Goal: Task Accomplishment & Management: Complete application form

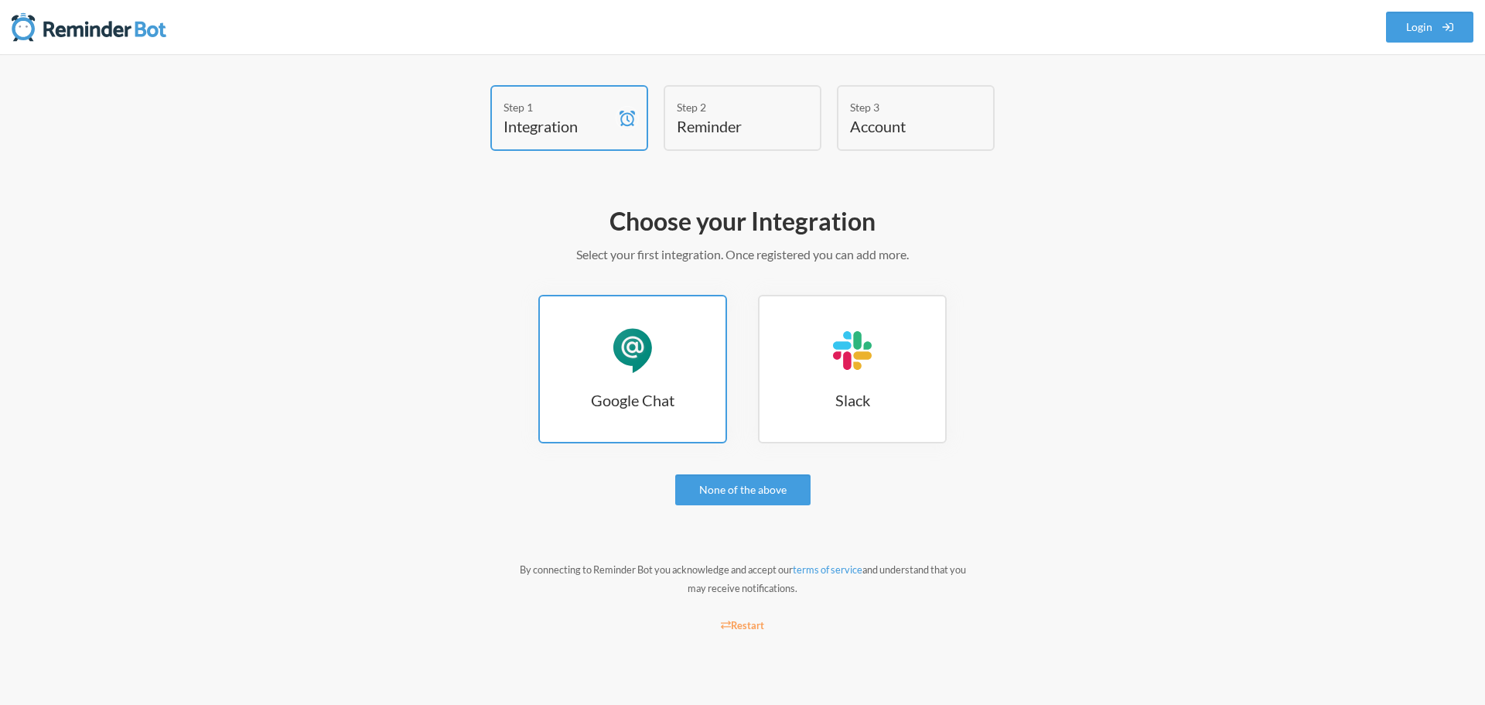
click at [629, 399] on h3 "Google Chat" at bounding box center [633, 400] width 186 height 22
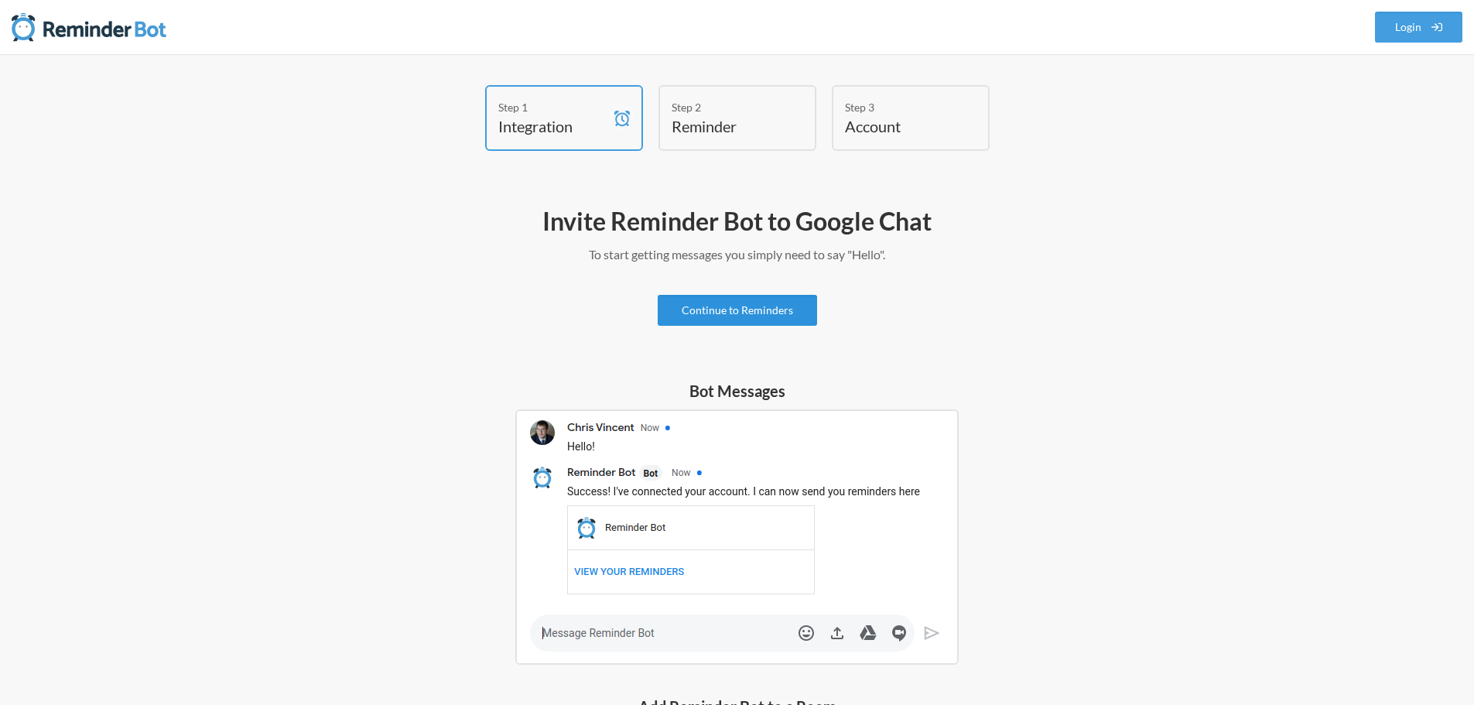
click at [717, 313] on link "Continue to Reminders" at bounding box center [736, 310] width 159 height 31
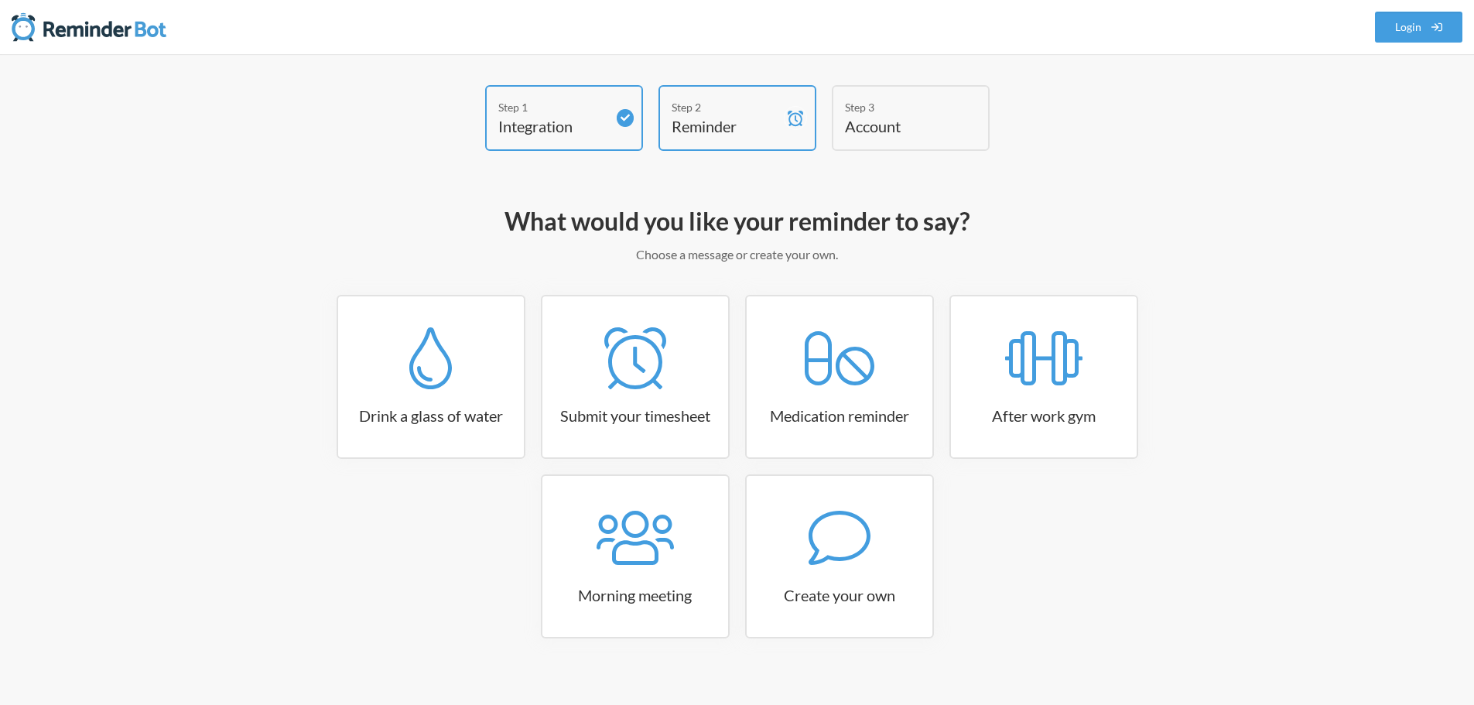
click at [553, 122] on h4 "Integration" at bounding box center [552, 126] width 108 height 22
click at [700, 117] on h4 "Reminder" at bounding box center [725, 126] width 108 height 22
click at [903, 119] on h4 "Account" at bounding box center [899, 126] width 108 height 22
click at [647, 545] on icon at bounding box center [634, 538] width 77 height 62
select select "08:30:00"
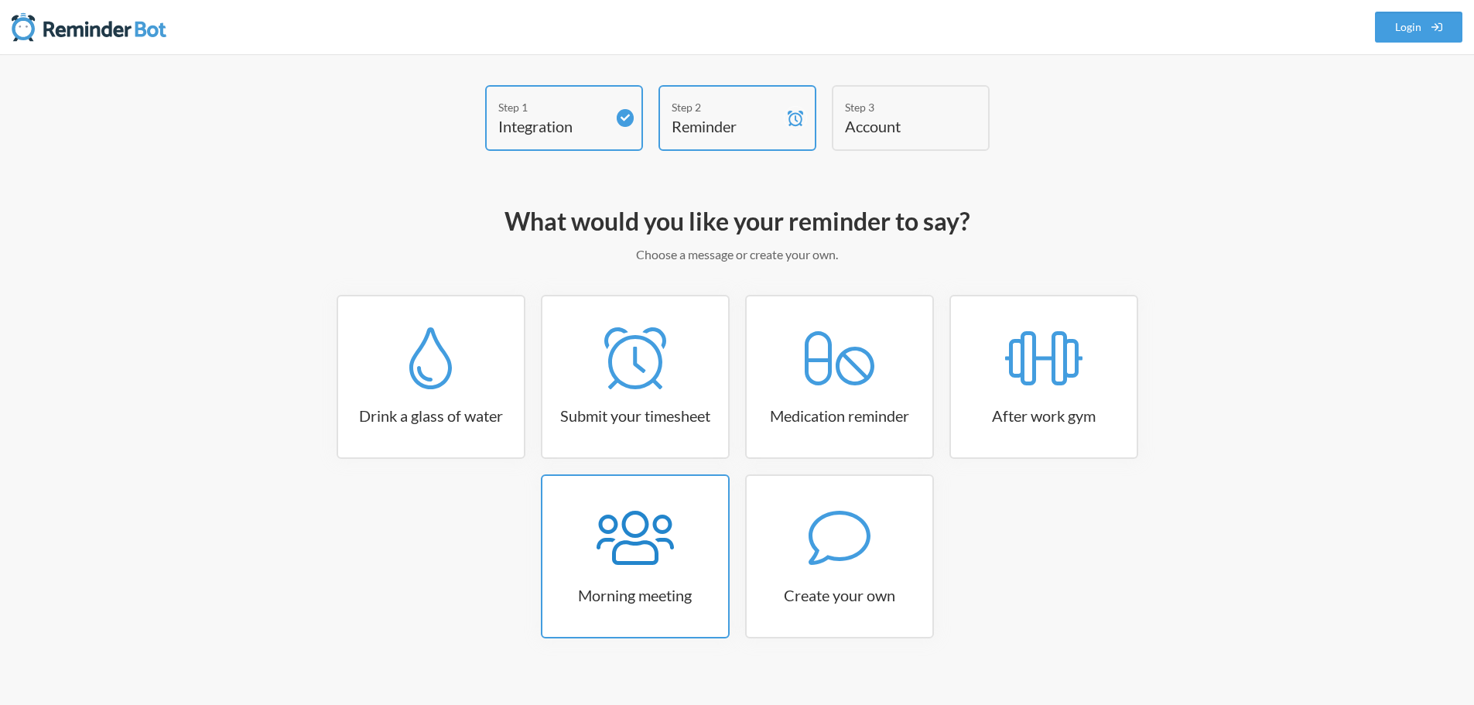
select select "true"
select select "09:45:00"
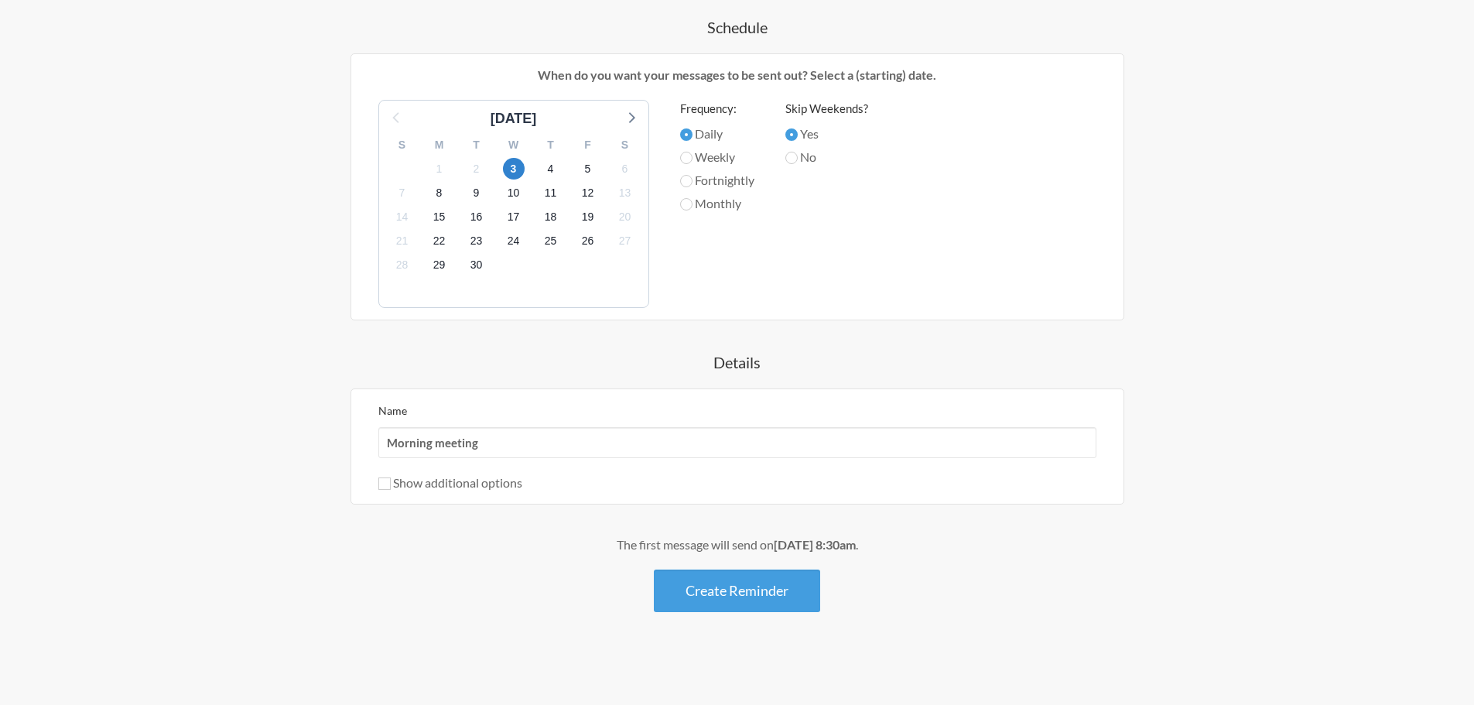
scroll to position [104, 0]
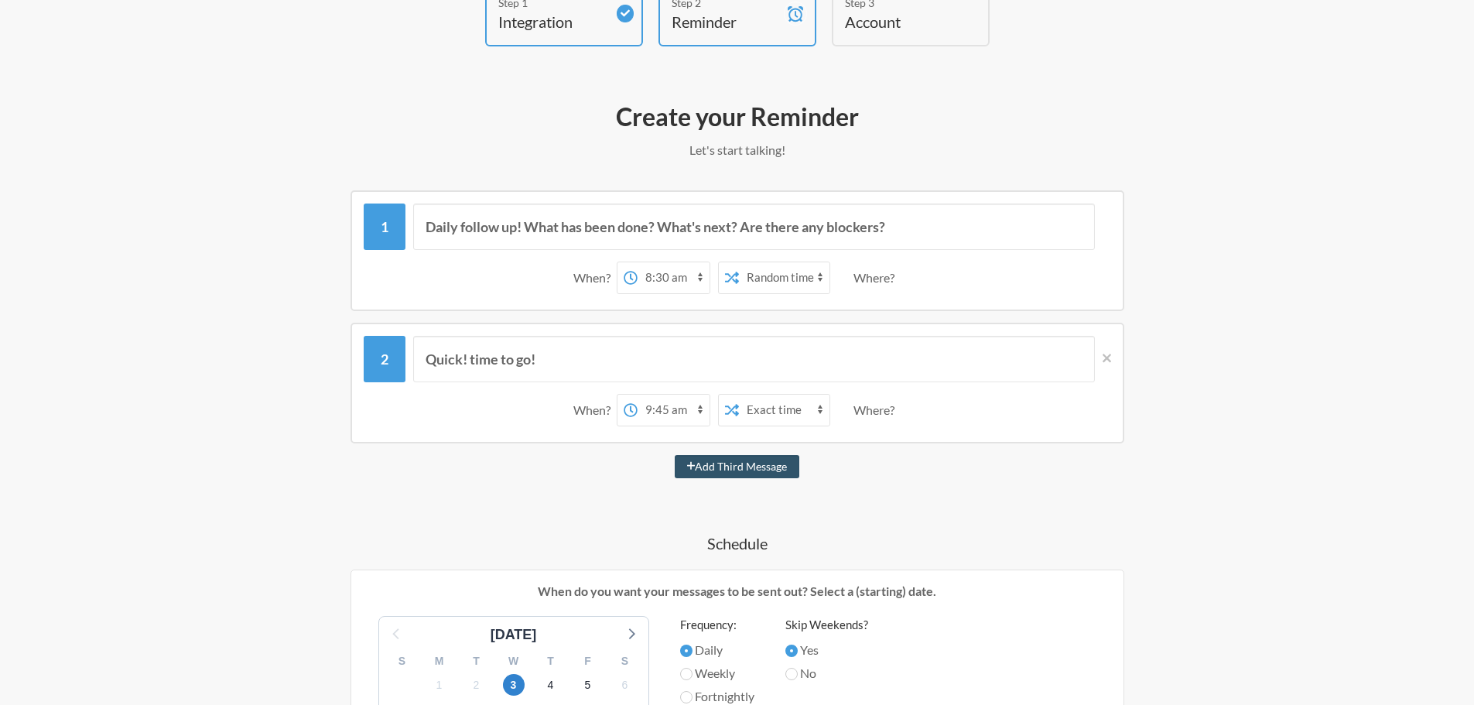
click at [394, 226] on div "Daily follow up! What has been done? What's next? Are there any blockers?" at bounding box center [737, 226] width 747 height 46
click at [400, 352] on div "Quick! time to go!" at bounding box center [737, 359] width 747 height 46
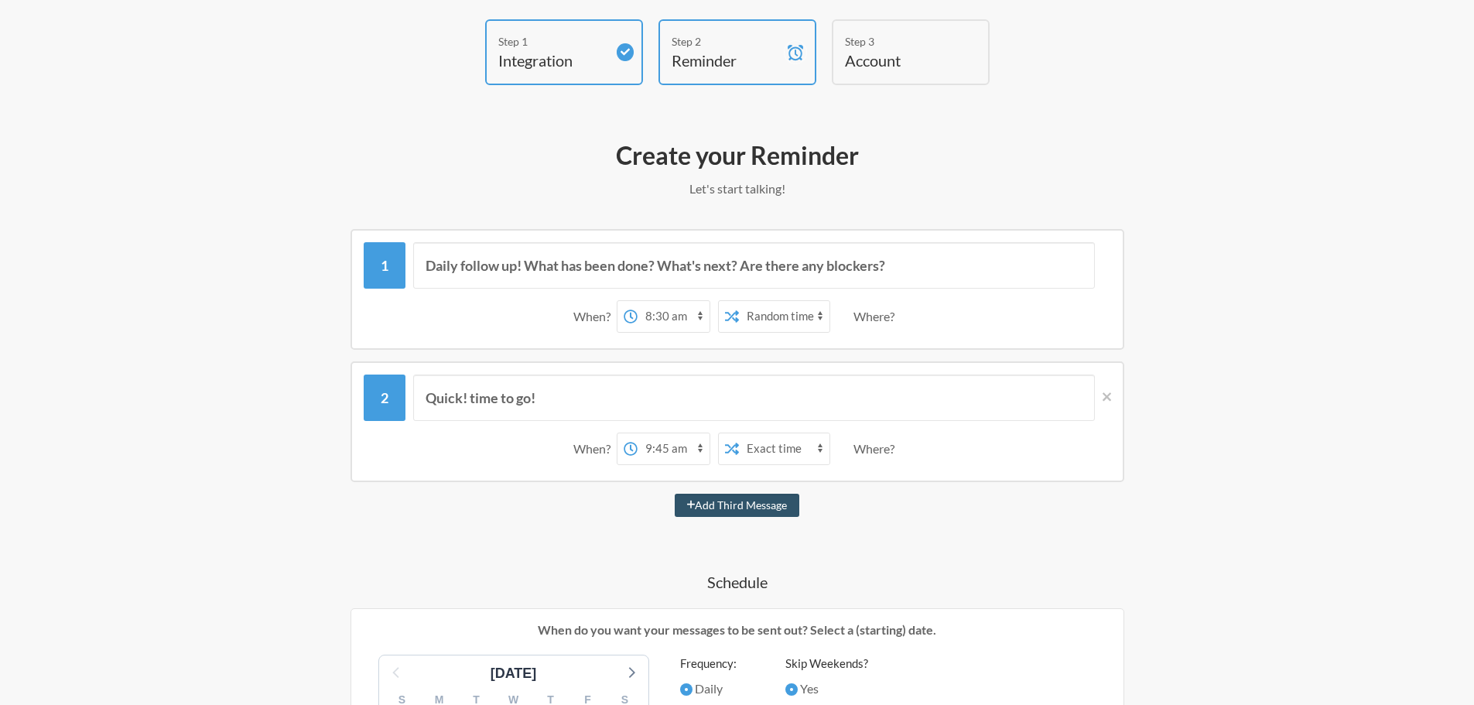
scroll to position [0, 0]
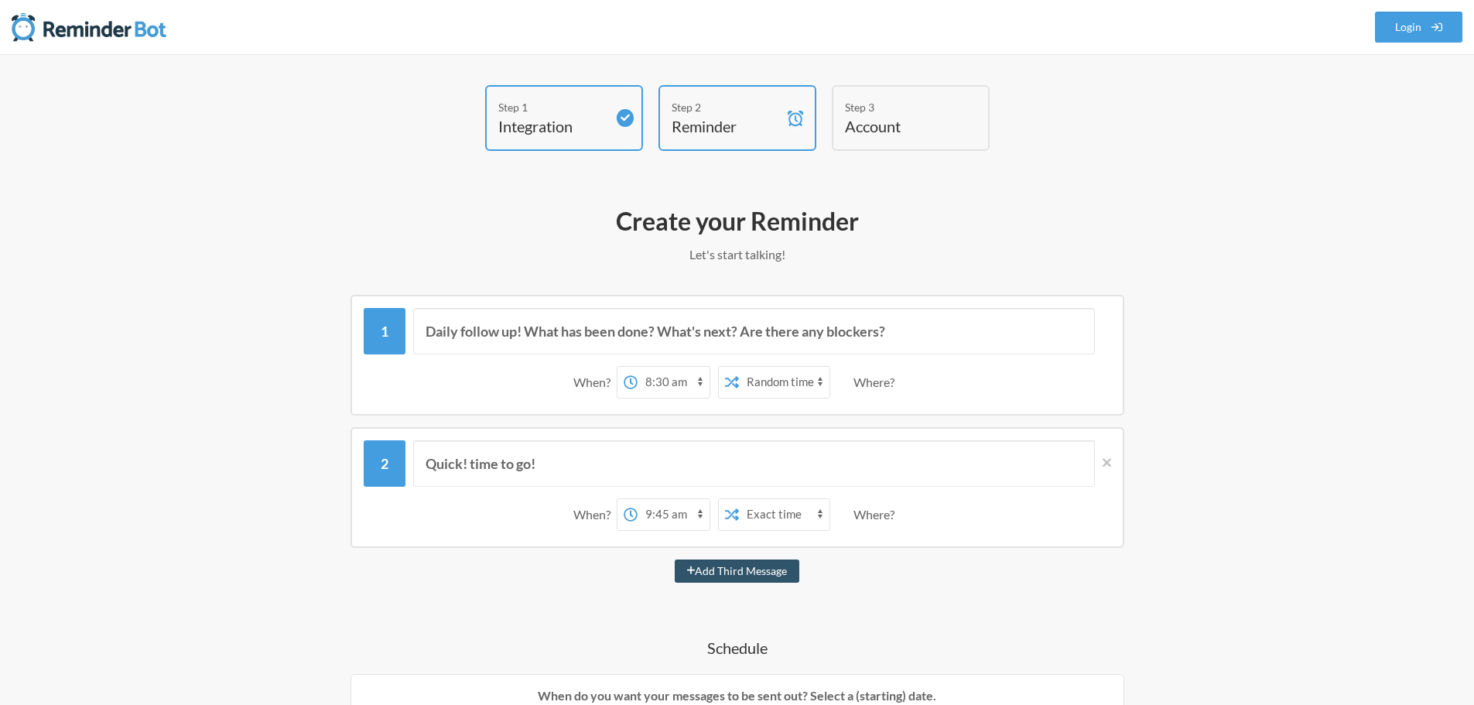
click at [624, 386] on icon at bounding box center [629, 381] width 13 height 13
click at [637, 386] on select "12:00 am 12:15 am 12:30 am 12:45 am 1:00 am 1:15 am 1:30 am 1:45 am 2:00 am 2:1…" at bounding box center [673, 382] width 72 height 31
click at [661, 386] on select "12:00 am 12:15 am 12:30 am 12:45 am 1:00 am 1:15 am 1:30 am 1:45 am 2:00 am 2:1…" at bounding box center [673, 382] width 72 height 31
click at [541, 390] on div "When? 12:00 am 12:15 am 12:30 am 12:45 am 1:00 am 1:15 am 1:30 am 1:45 am 2:00 …" at bounding box center [737, 382] width 747 height 48
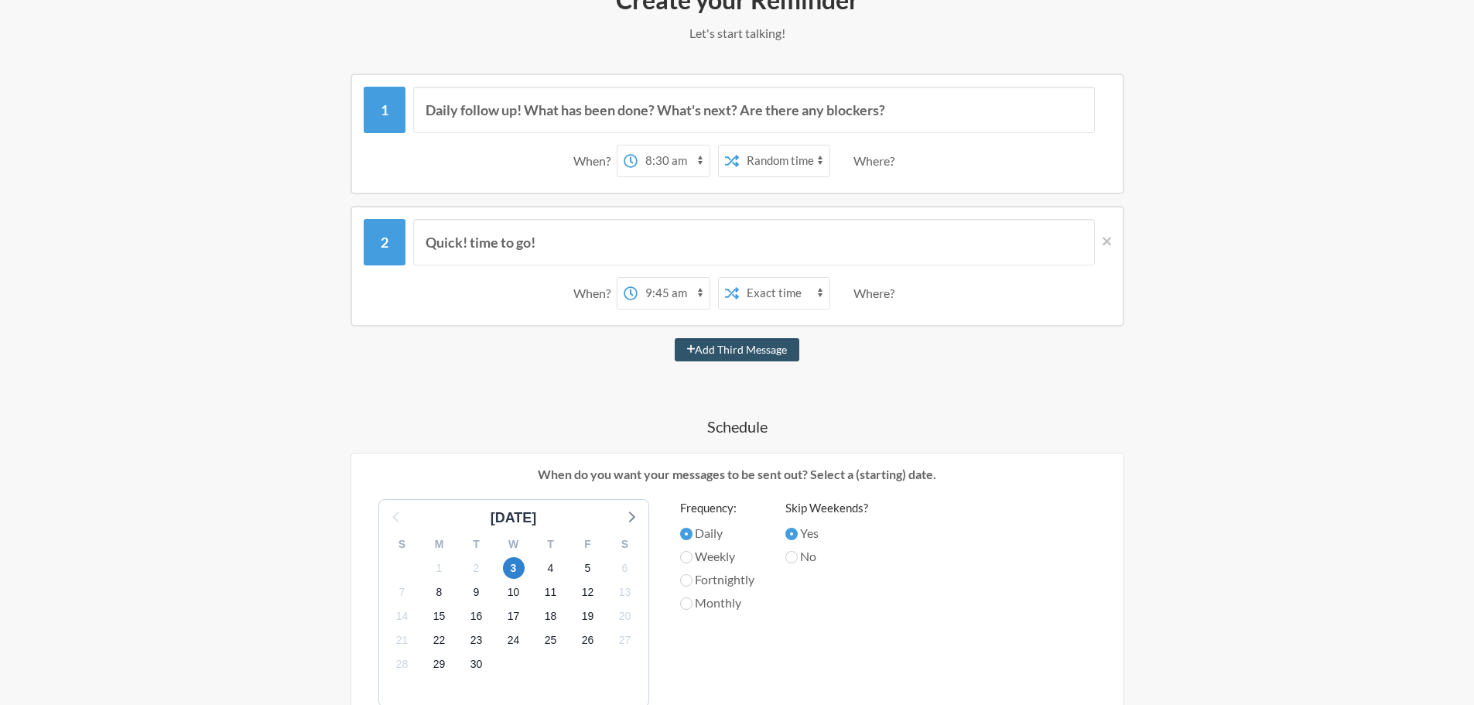
scroll to position [258, 0]
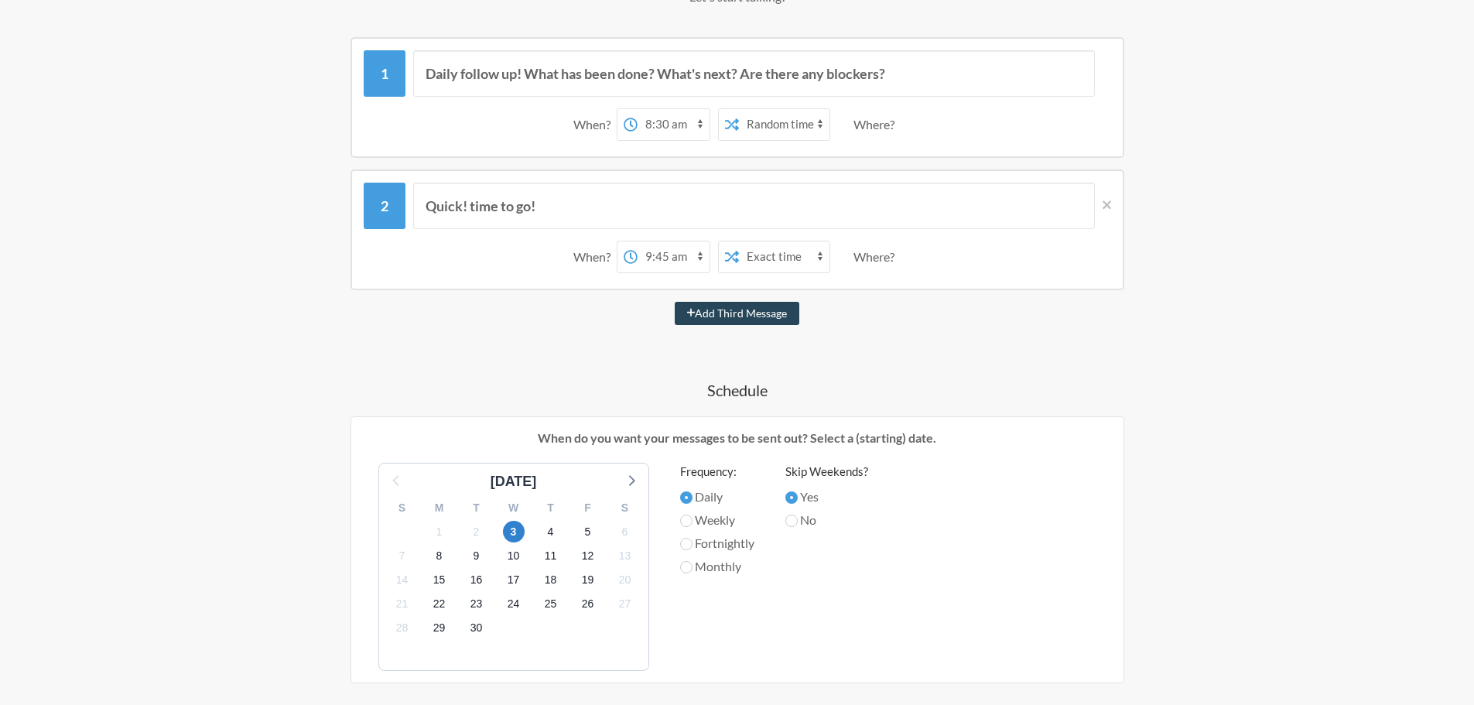
click at [743, 320] on button "Add Third Message" at bounding box center [737, 313] width 125 height 23
select select "10:45:00"
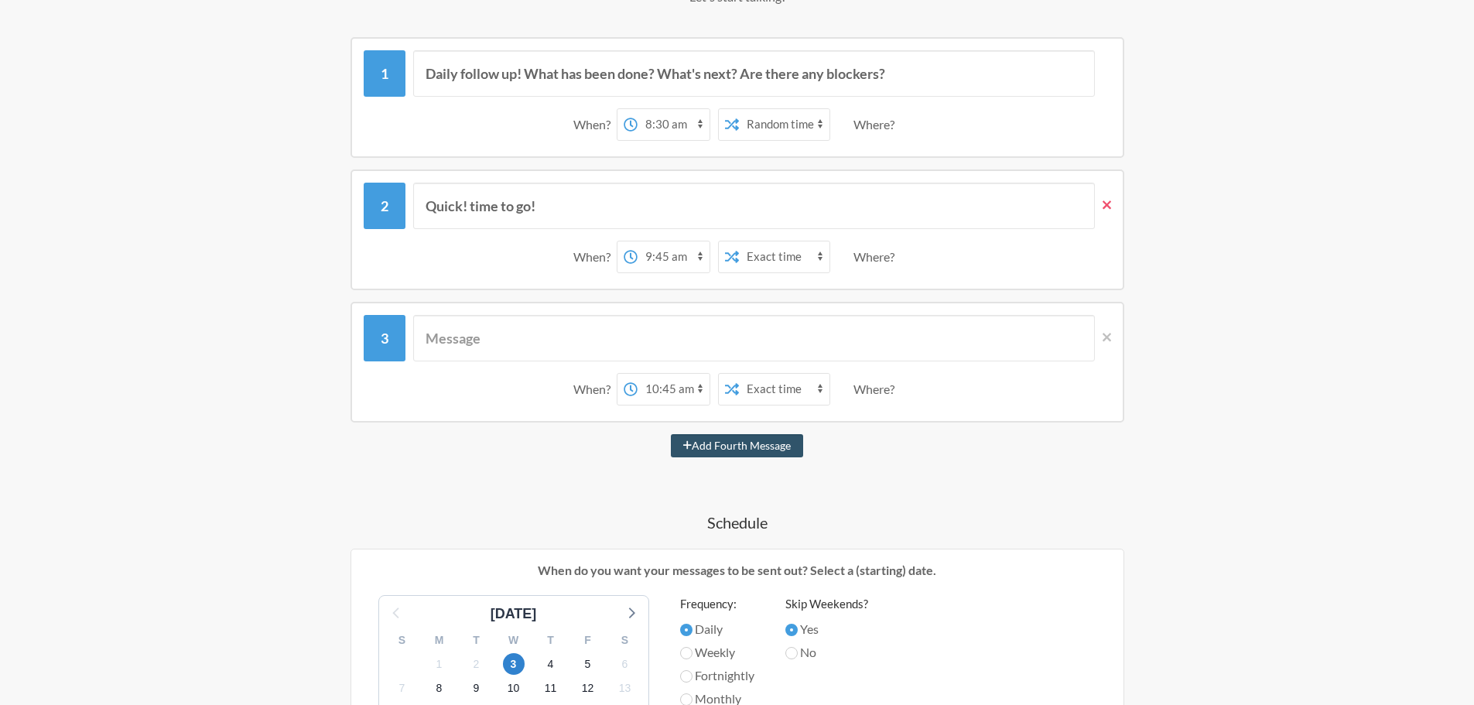
click at [1106, 208] on icon at bounding box center [1106, 205] width 9 height 14
select select "10:45:00"
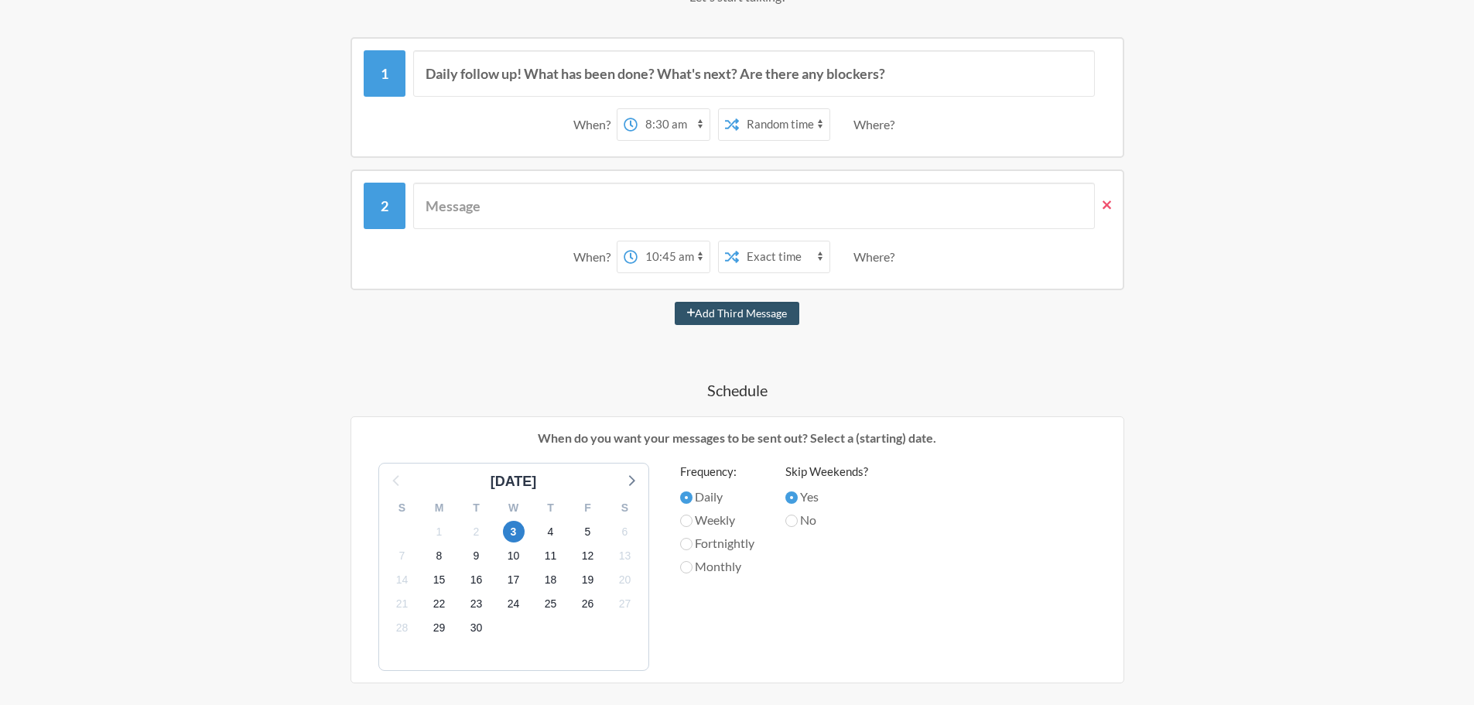
scroll to position [129, 0]
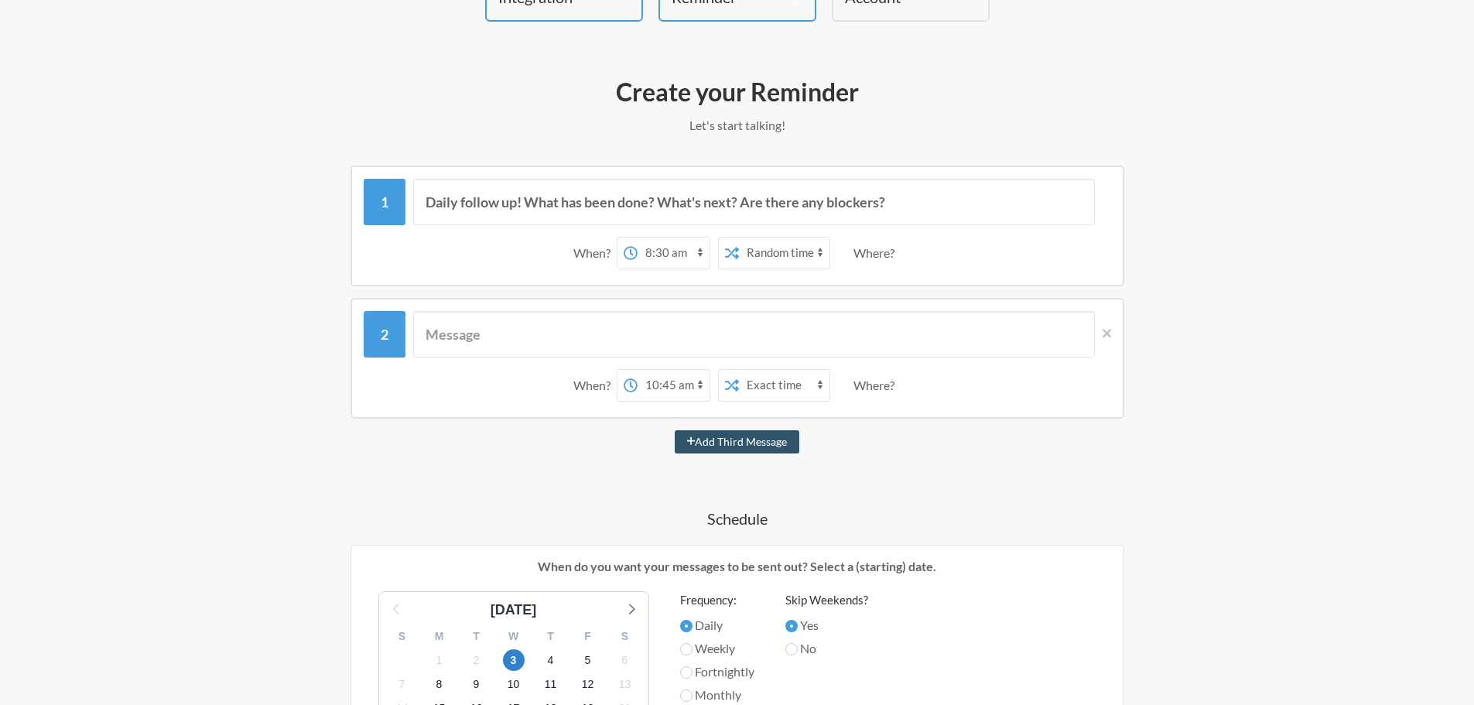
click at [1110, 209] on div at bounding box center [1103, 202] width 16 height 46
click at [1106, 239] on div "When? 12:00 am 12:15 am 12:30 am 12:45 am 1:00 am 1:15 am 1:30 am 1:45 am 2:00 …" at bounding box center [737, 253] width 747 height 48
click at [1054, 258] on div "When? 12:00 am 12:15 am 12:30 am 12:45 am 1:00 am 1:15 am 1:30 am 1:45 am 2:00 …" at bounding box center [737, 253] width 747 height 48
click at [534, 334] on input "text" at bounding box center [753, 334] width 681 height 46
type input "Good Morning"
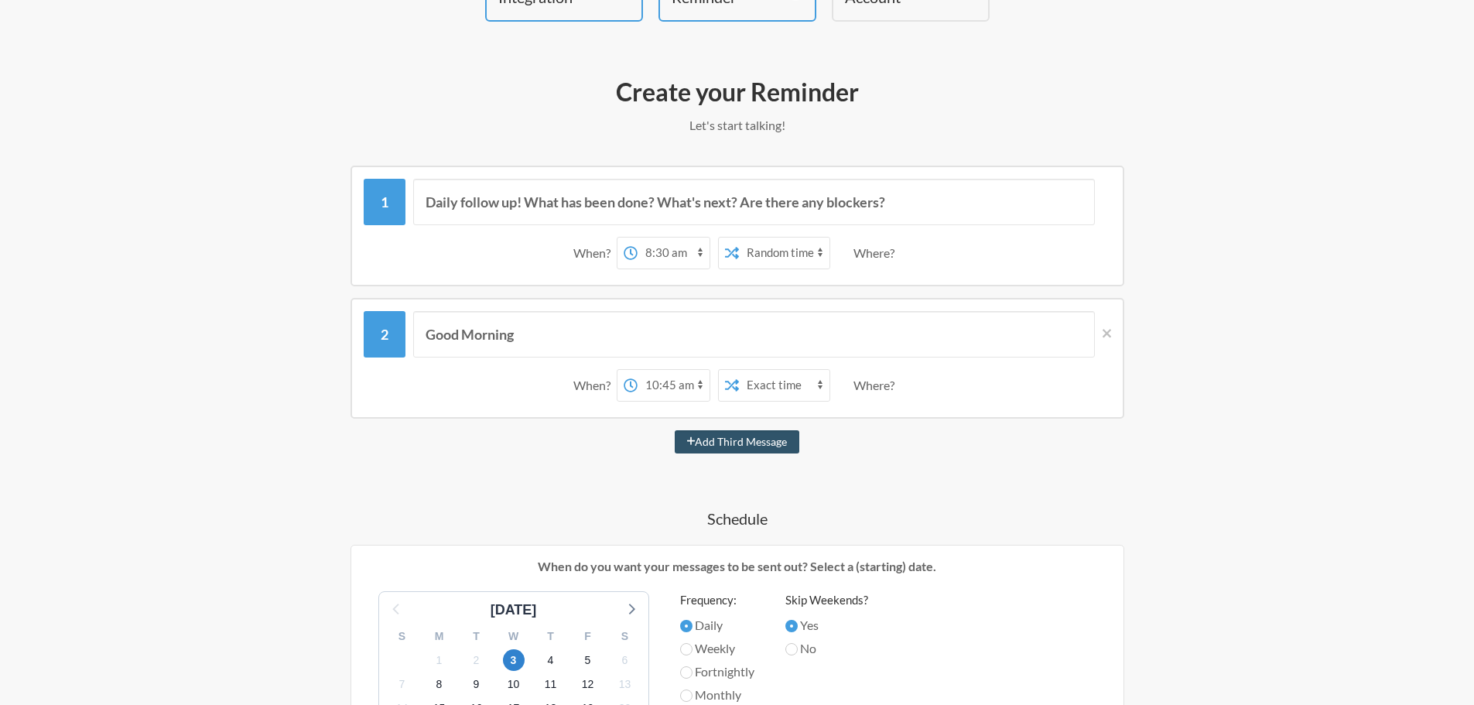
click at [675, 384] on select "12:00 am 12:15 am 12:30 am 12:45 am 1:00 am 1:15 am 1:30 am 1:45 am 2:00 am 2:1…" at bounding box center [673, 385] width 72 height 31
click at [637, 370] on select "12:00 am 12:15 am 12:30 am 12:45 am 1:00 am 1:15 am 1:30 am 1:45 am 2:00 am 2:1…" at bounding box center [673, 385] width 72 height 31
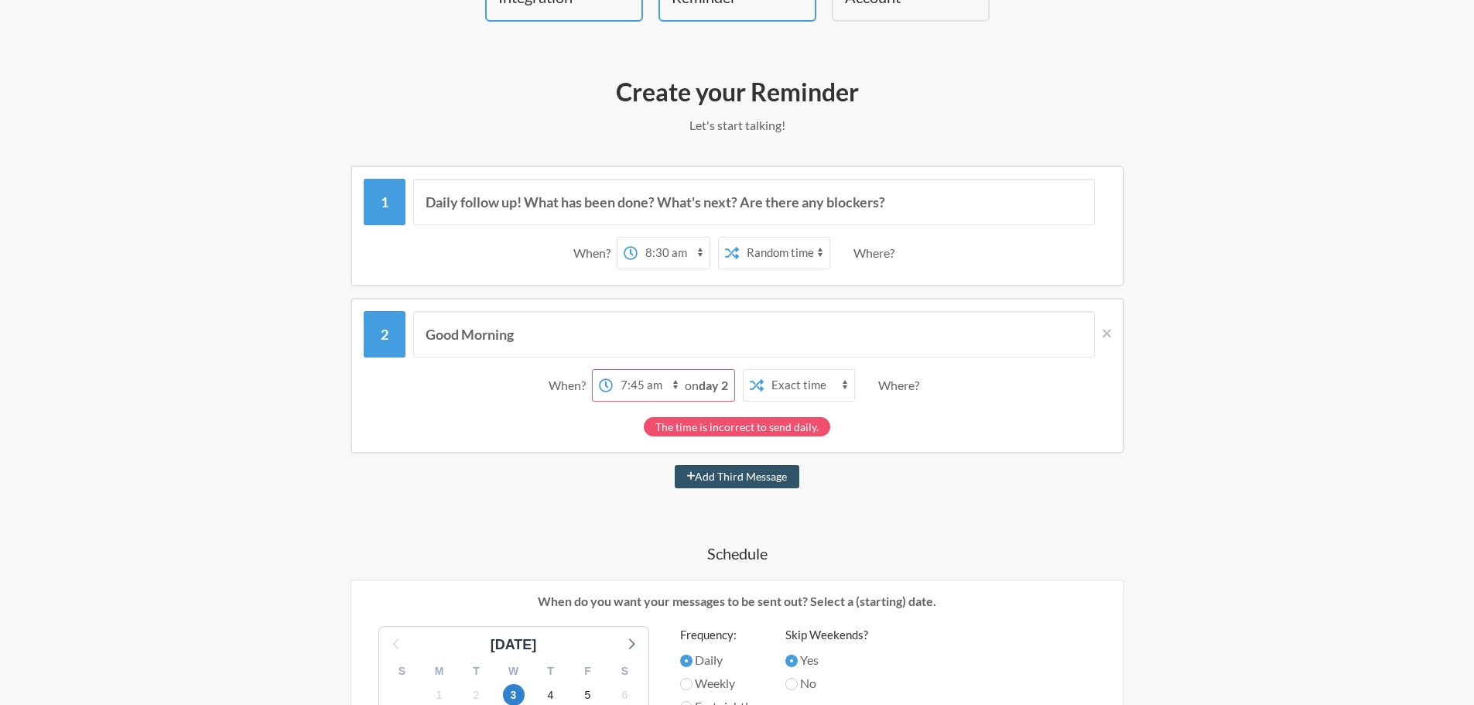
click at [698, 385] on strong "day 2" at bounding box center [712, 384] width 29 height 15
click at [784, 389] on select "Exact time Random time" at bounding box center [808, 385] width 91 height 31
click at [763, 370] on select "Exact time Random time" at bounding box center [808, 385] width 91 height 31
click at [905, 386] on div "Where?" at bounding box center [901, 385] width 47 height 32
click at [631, 384] on select "12:00 am 12:15 am 12:30 am 12:45 am 1:00 am 1:15 am 1:30 am 1:45 am 2:00 am 2:1…" at bounding box center [649, 385] width 72 height 31
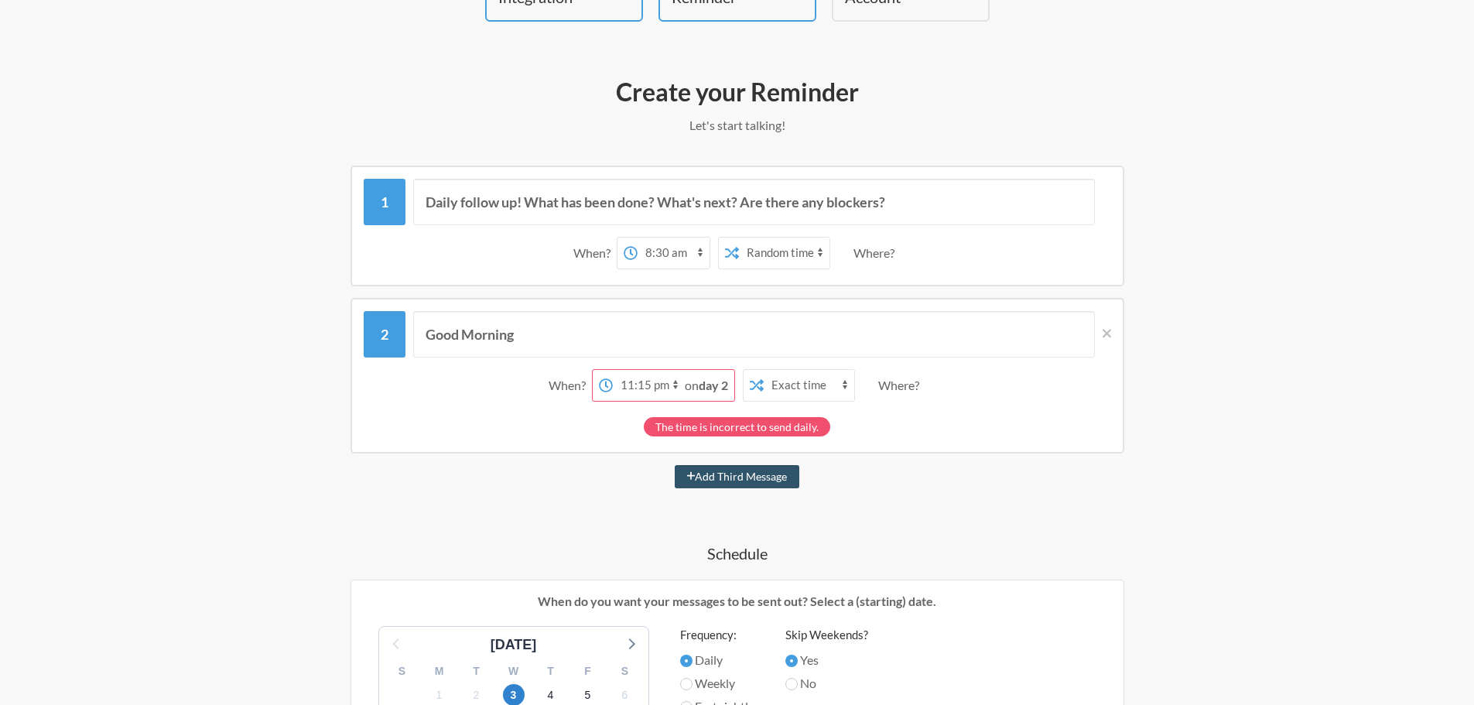
click at [637, 370] on select "12:00 am 12:15 am 12:30 am 12:45 am 1:00 am 1:15 am 1:30 am 1:45 am 2:00 am 2:1…" at bounding box center [649, 385] width 72 height 31
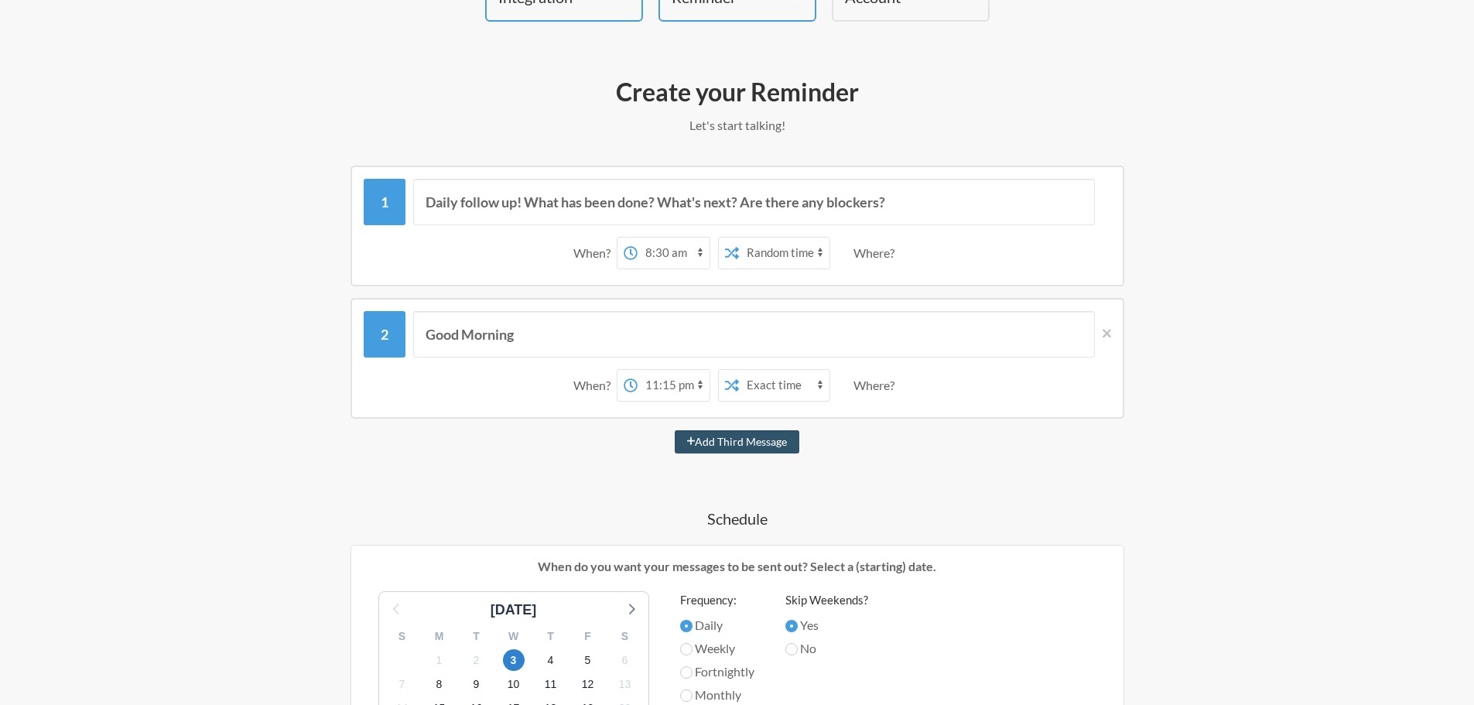
click at [661, 385] on select "12:00 am 12:15 am 12:30 am 12:45 am 1:00 am 1:15 am 1:30 am 1:45 am 2:00 am 2:1…" at bounding box center [673, 385] width 72 height 31
click at [528, 240] on div "When? 12:00 am 12:15 am 12:30 am 12:45 am 1:00 am 1:15 am 1:30 am 1:45 am 2:00 …" at bounding box center [737, 253] width 747 height 48
click at [670, 380] on select "12:00 am 12:15 am 12:30 am 12:45 am 1:00 am 1:15 am 1:30 am 1:45 am 2:00 am 2:1…" at bounding box center [673, 385] width 72 height 31
click at [637, 370] on select "12:00 am 12:15 am 12:30 am 12:45 am 1:00 am 1:15 am 1:30 am 1:45 am 2:00 am 2:1…" at bounding box center [673, 385] width 72 height 31
click at [682, 378] on select "12:00 am 12:15 am 12:30 am 12:45 am 1:00 am 1:15 am 1:30 am 1:45 am 2:00 am 2:1…" at bounding box center [673, 385] width 72 height 31
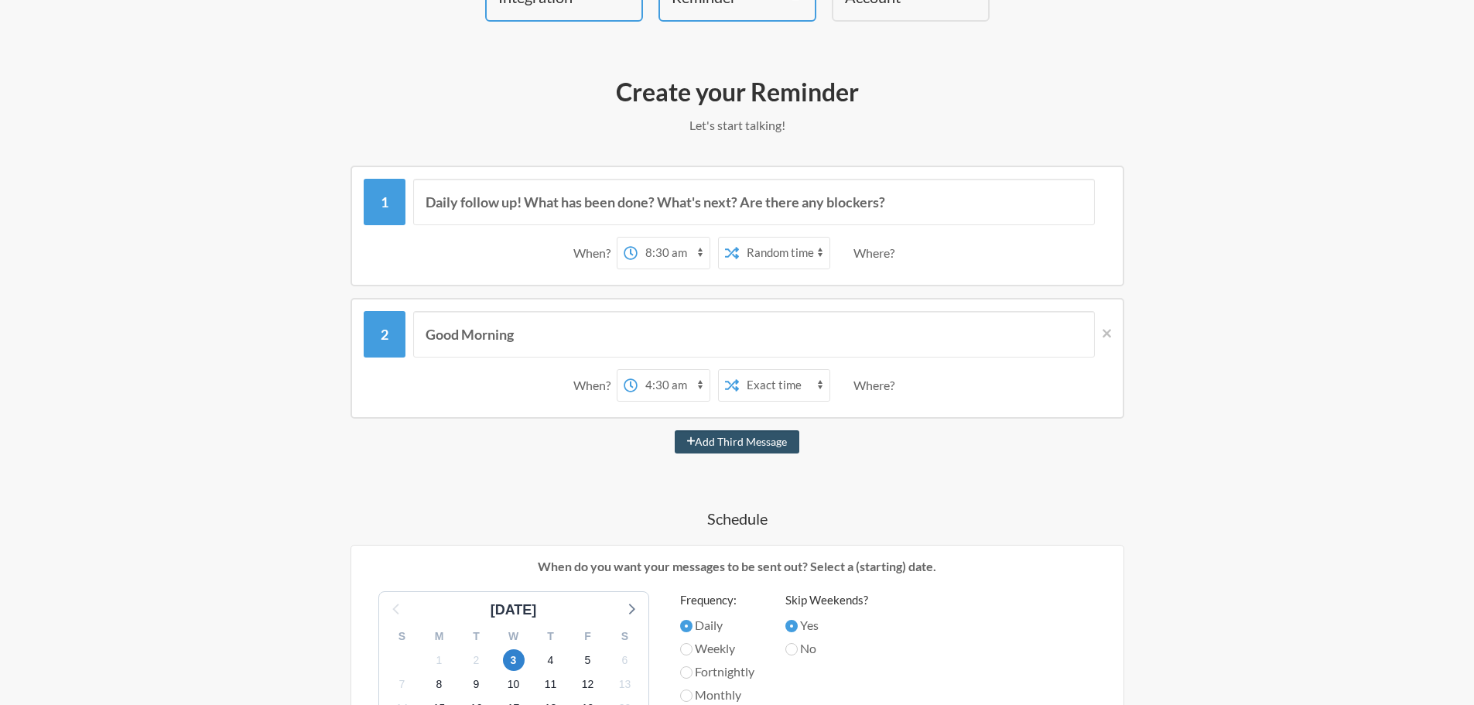
click at [637, 370] on select "12:00 am 12:15 am 12:30 am 12:45 am 1:00 am 1:15 am 1:30 am 1:45 am 2:00 am 2:1…" at bounding box center [673, 385] width 72 height 31
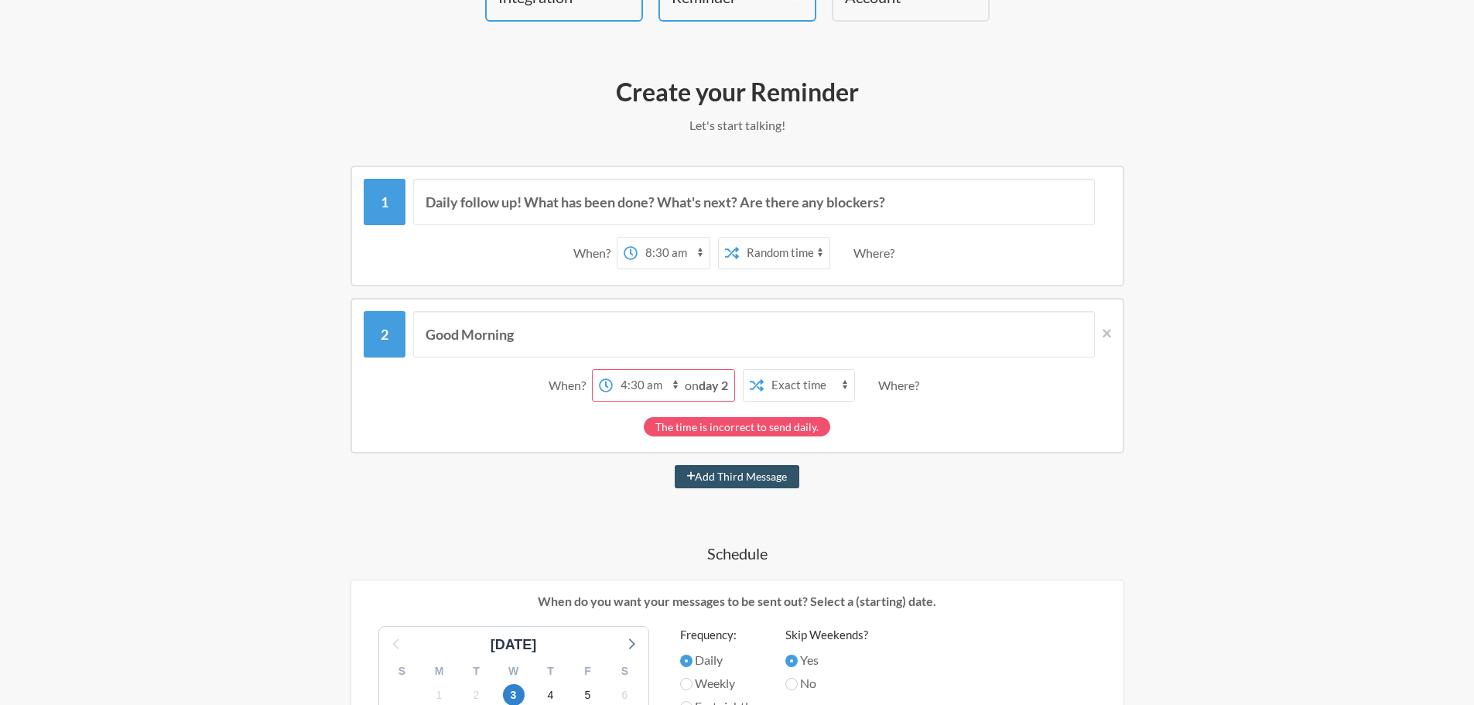
click at [639, 379] on select "12:00 am 12:15 am 12:30 am 12:45 am 1:00 am 1:15 am 1:30 am 1:45 am 2:00 am 2:1…" at bounding box center [649, 385] width 72 height 31
click at [613, 370] on select "12:00 am 12:15 am 12:30 am 12:45 am 1:00 am 1:15 am 1:30 am 1:45 am 2:00 am 2:1…" at bounding box center [649, 385] width 72 height 31
click at [635, 383] on select "12:00 am 12:15 am 12:30 am 12:45 am 1:00 am 1:15 am 1:30 am 1:45 am 2:00 am 2:1…" at bounding box center [649, 385] width 72 height 31
click at [613, 370] on select "12:00 am 12:15 am 12:30 am 12:45 am 1:00 am 1:15 am 1:30 am 1:45 am 2:00 am 2:1…" at bounding box center [649, 385] width 72 height 31
click at [632, 384] on select "12:00 am 12:15 am 12:30 am 12:45 am 1:00 am 1:15 am 1:30 am 1:45 am 2:00 am 2:1…" at bounding box center [649, 385] width 72 height 31
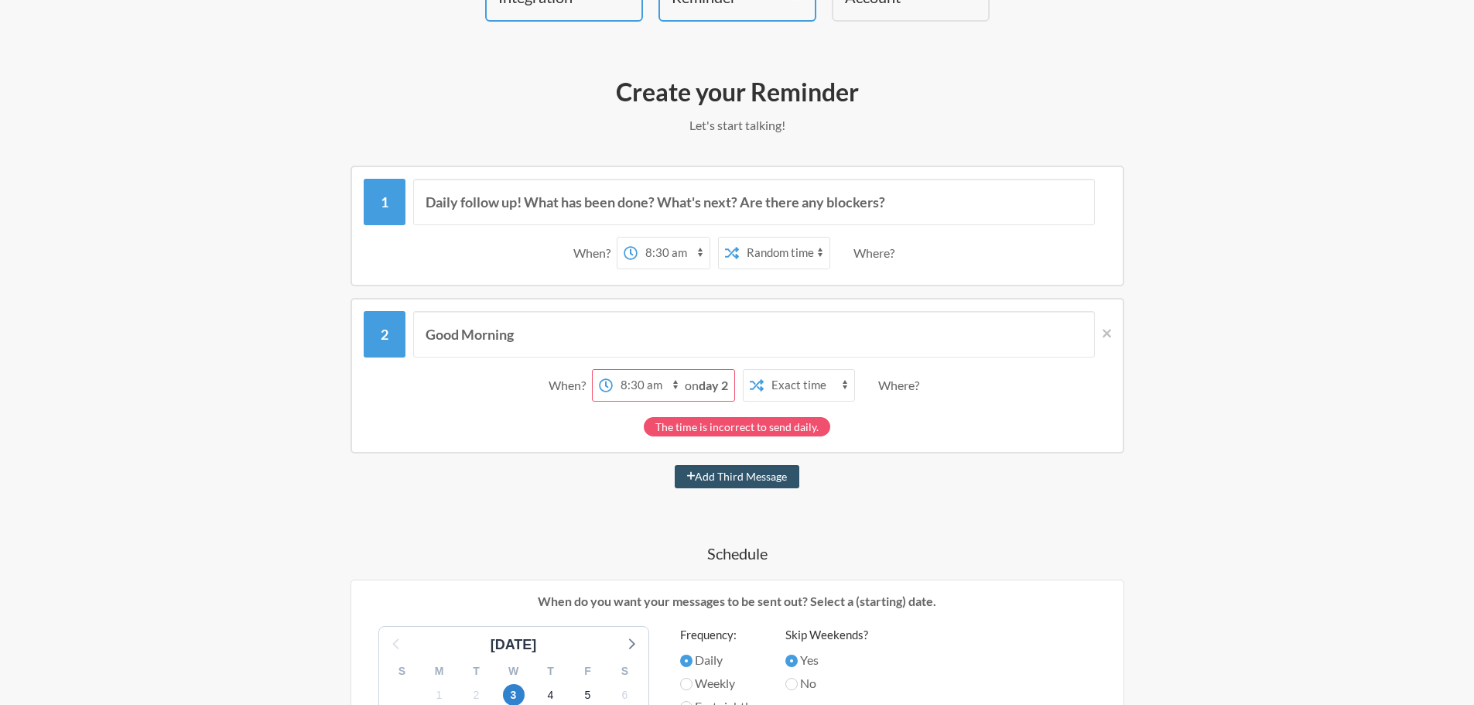
click at [613, 370] on select "12:00 am 12:15 am 12:30 am 12:45 am 1:00 am 1:15 am 1:30 am 1:45 am 2:00 am 2:1…" at bounding box center [649, 385] width 72 height 31
click at [632, 392] on select "12:00 am 12:15 am 12:30 am 12:45 am 1:00 am 1:15 am 1:30 am 1:45 am 2:00 am 2:1…" at bounding box center [649, 385] width 72 height 31
select select "09:30:00"
click at [637, 370] on select "12:00 am 12:15 am 12:30 am 12:45 am 1:00 am 1:15 am 1:30 am 1:45 am 2:00 am 2:1…" at bounding box center [649, 385] width 72 height 31
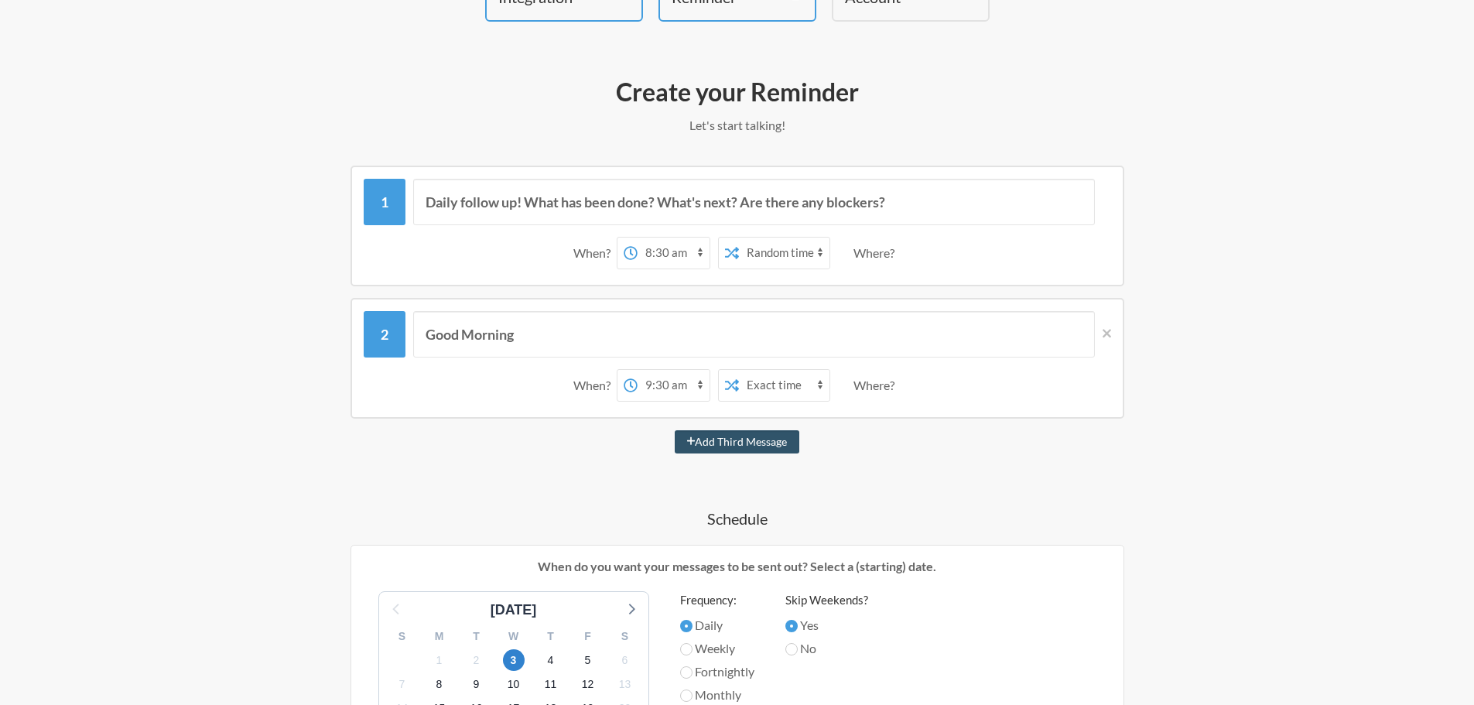
click at [728, 384] on icon at bounding box center [732, 385] width 14 height 14
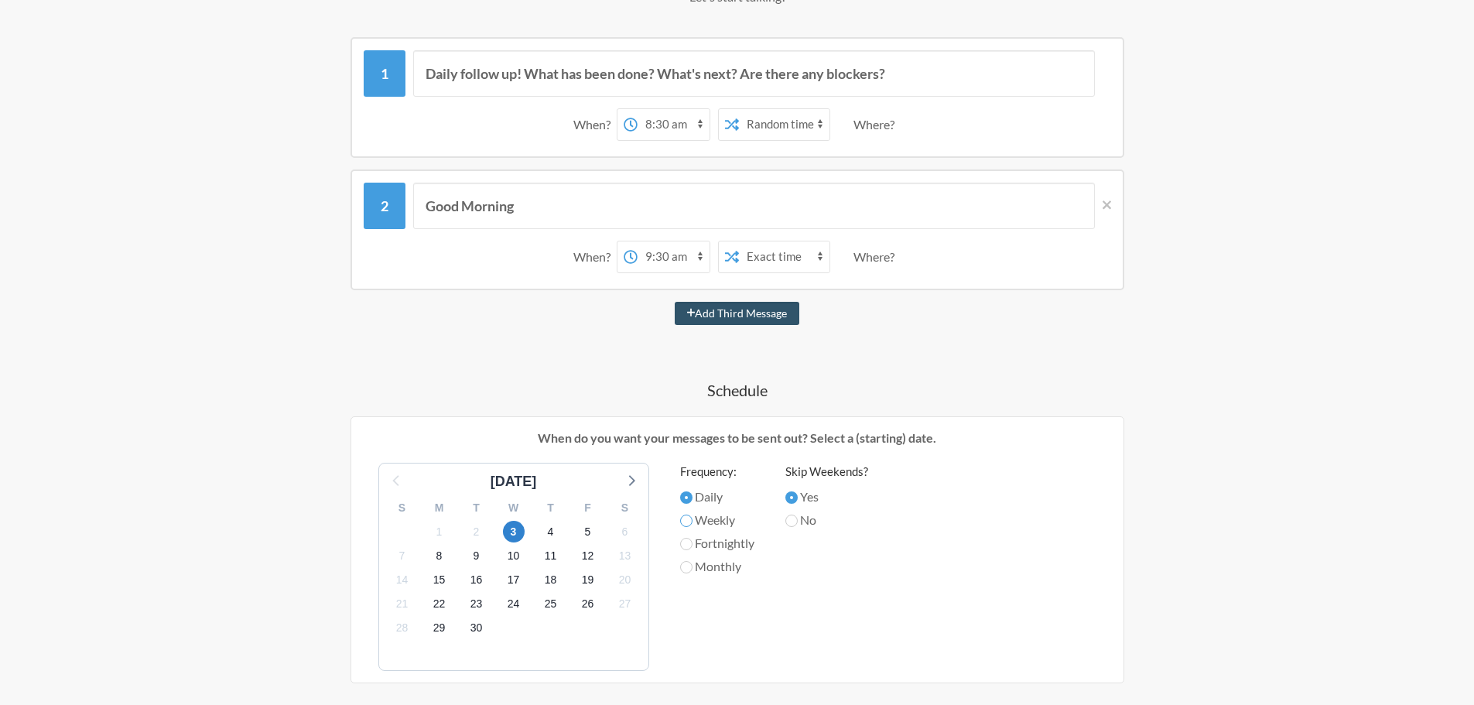
click at [688, 517] on input "Weekly" at bounding box center [686, 520] width 12 height 12
radio input "true"
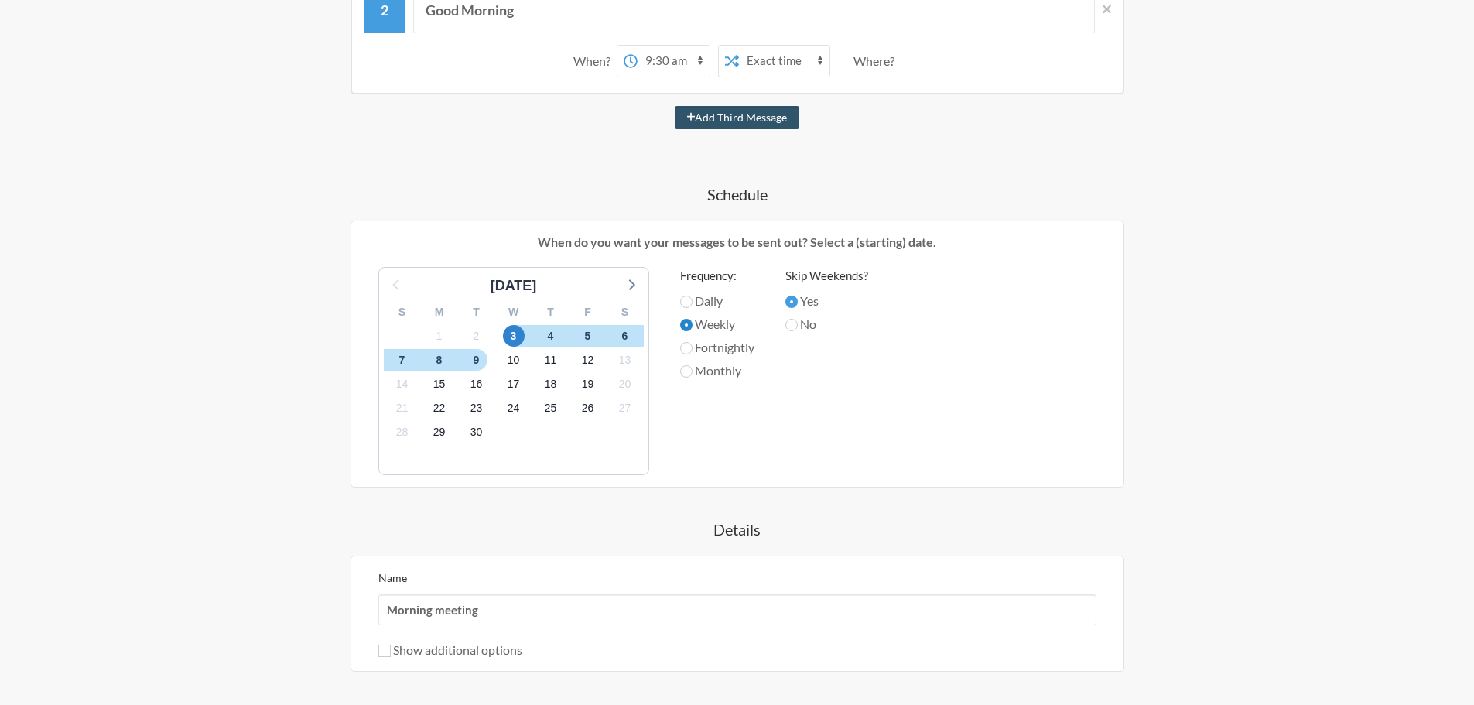
scroll to position [516, 0]
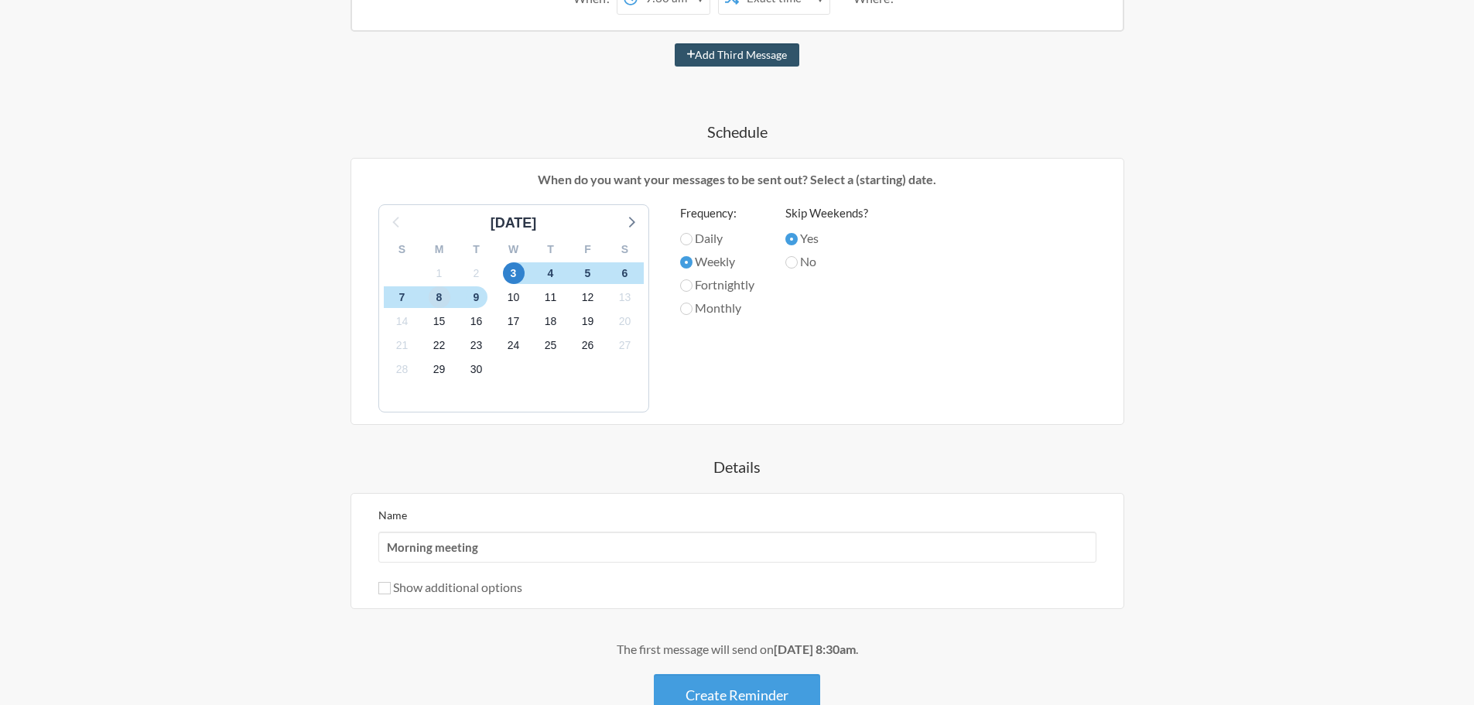
click at [440, 298] on span "8" at bounding box center [440, 297] width 22 height 22
click at [439, 317] on span "15" at bounding box center [440, 322] width 22 height 22
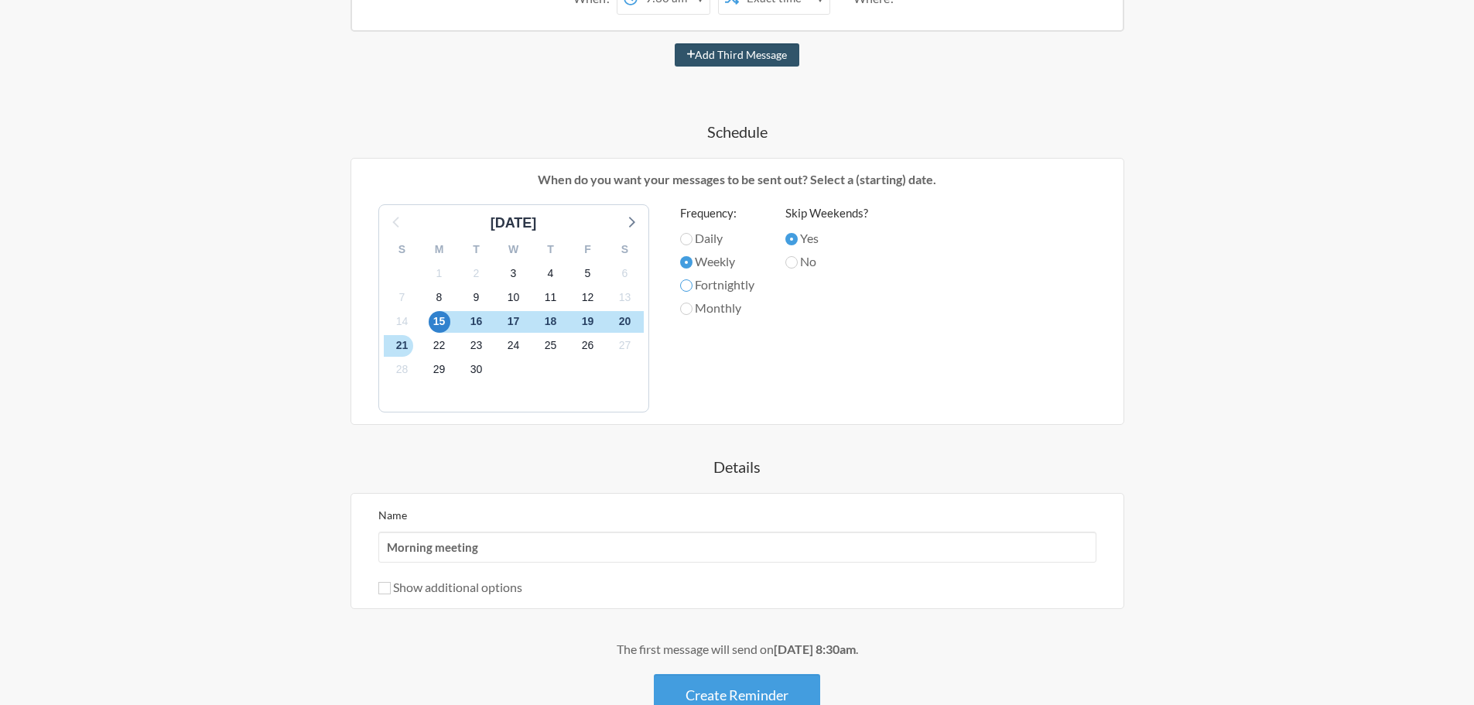
click at [688, 288] on input "Fortnightly" at bounding box center [686, 285] width 12 height 12
radio input "true"
click at [434, 295] on span "8" at bounding box center [440, 297] width 22 height 22
drag, startPoint x: 487, startPoint y: 545, endPoint x: 284, endPoint y: 511, distance: 206.3
click at [284, 511] on div "Create your Reminder Let's start talking! Messages are not sending from this de…" at bounding box center [737, 229] width 928 height 1097
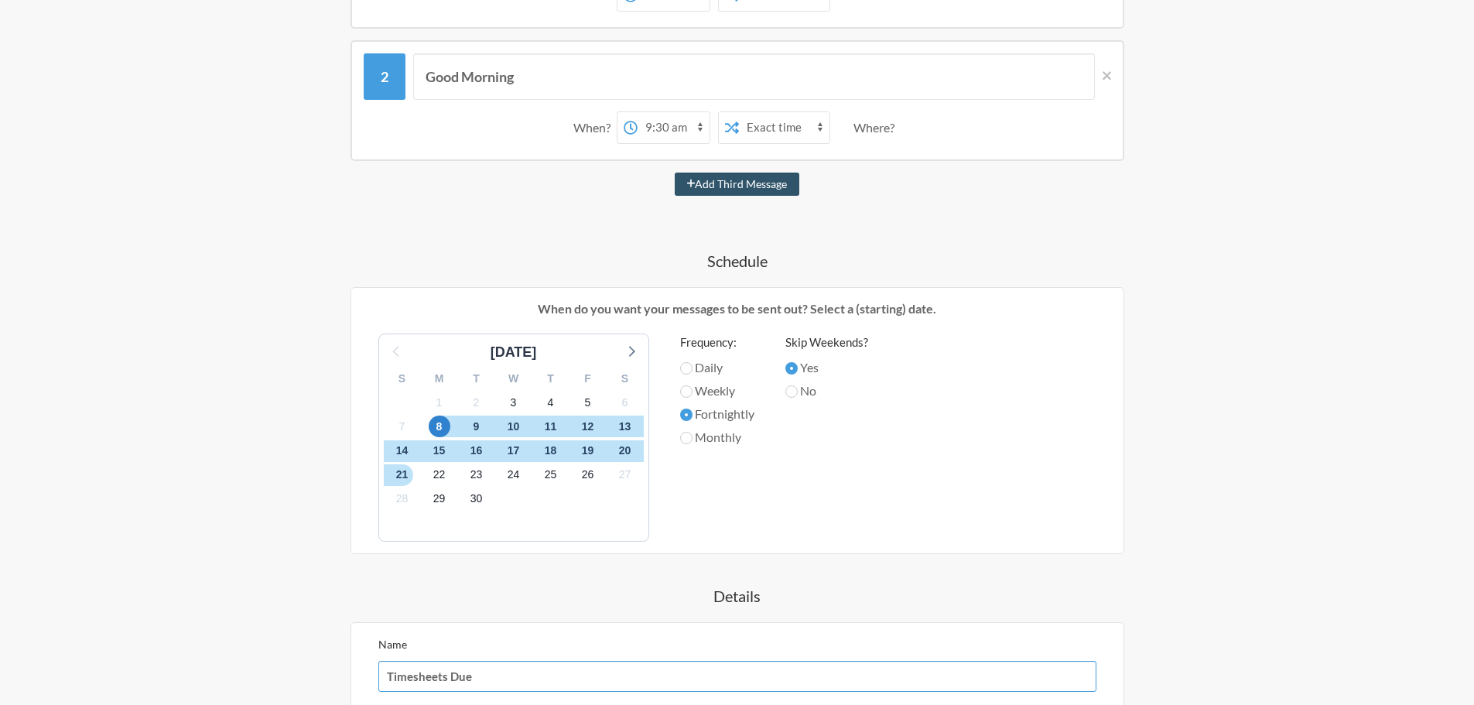
scroll to position [258, 0]
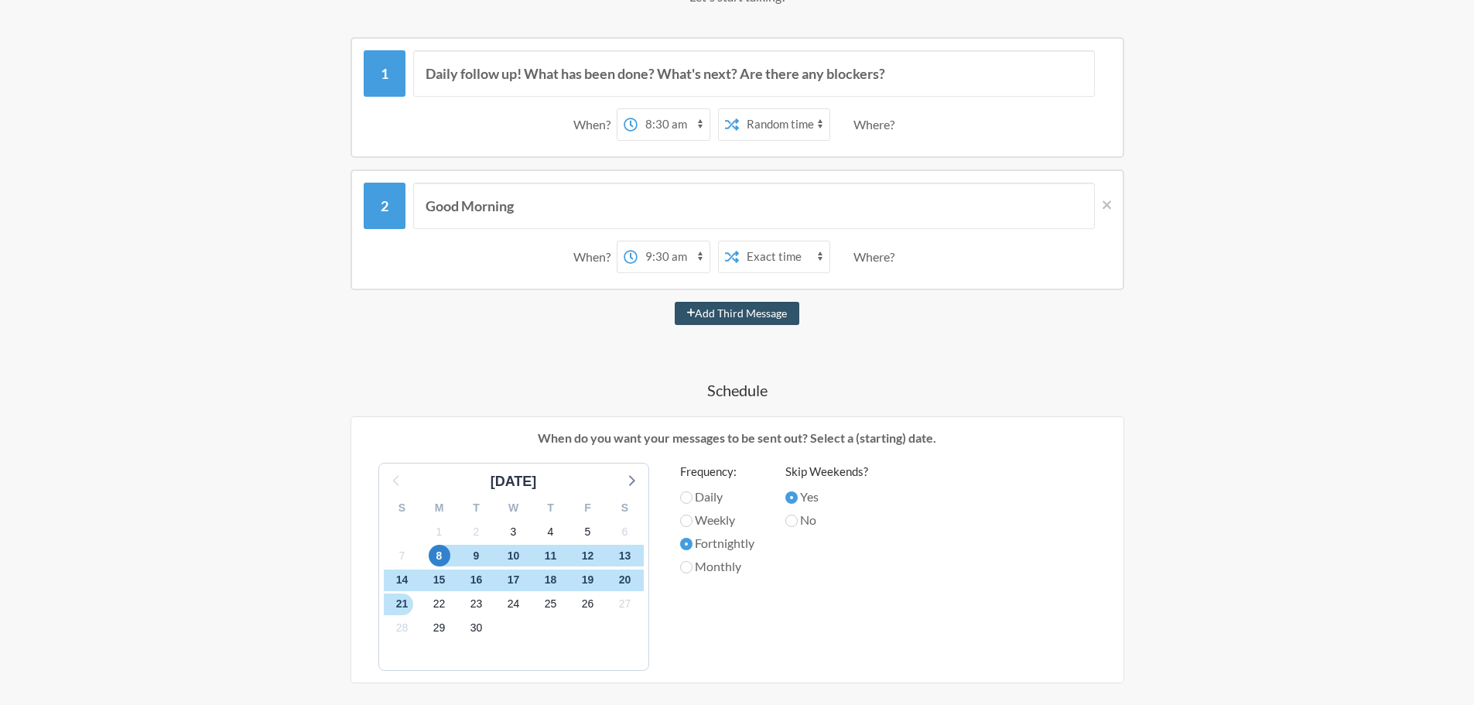
type input "Timesheets Due"
drag, startPoint x: 528, startPoint y: 207, endPoint x: 372, endPoint y: 211, distance: 156.3
click at [380, 210] on div "Good Morning" at bounding box center [737, 206] width 747 height 46
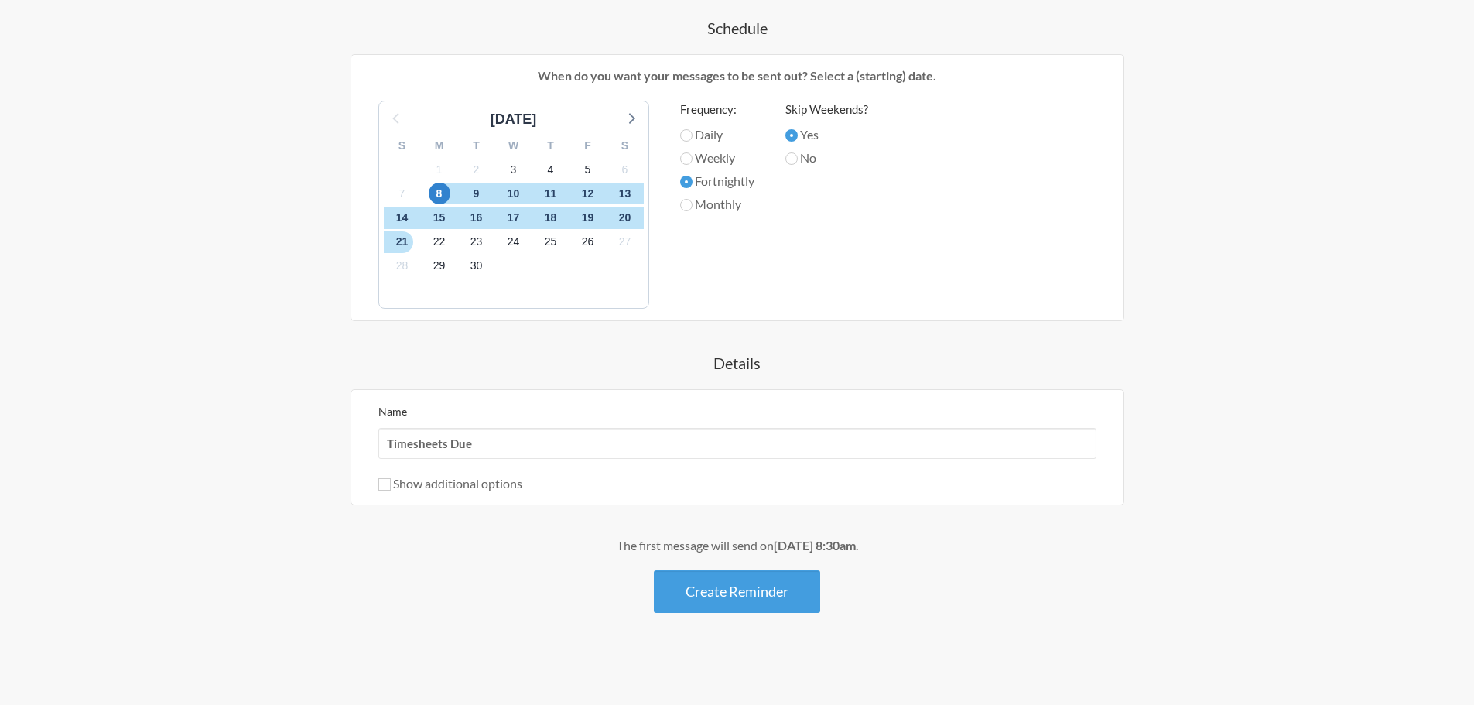
scroll to position [620, 0]
type input "Timesheets Due"
click at [793, 159] on input "No" at bounding box center [791, 158] width 12 height 12
radio input "true"
click at [793, 137] on input "Yes" at bounding box center [791, 134] width 12 height 12
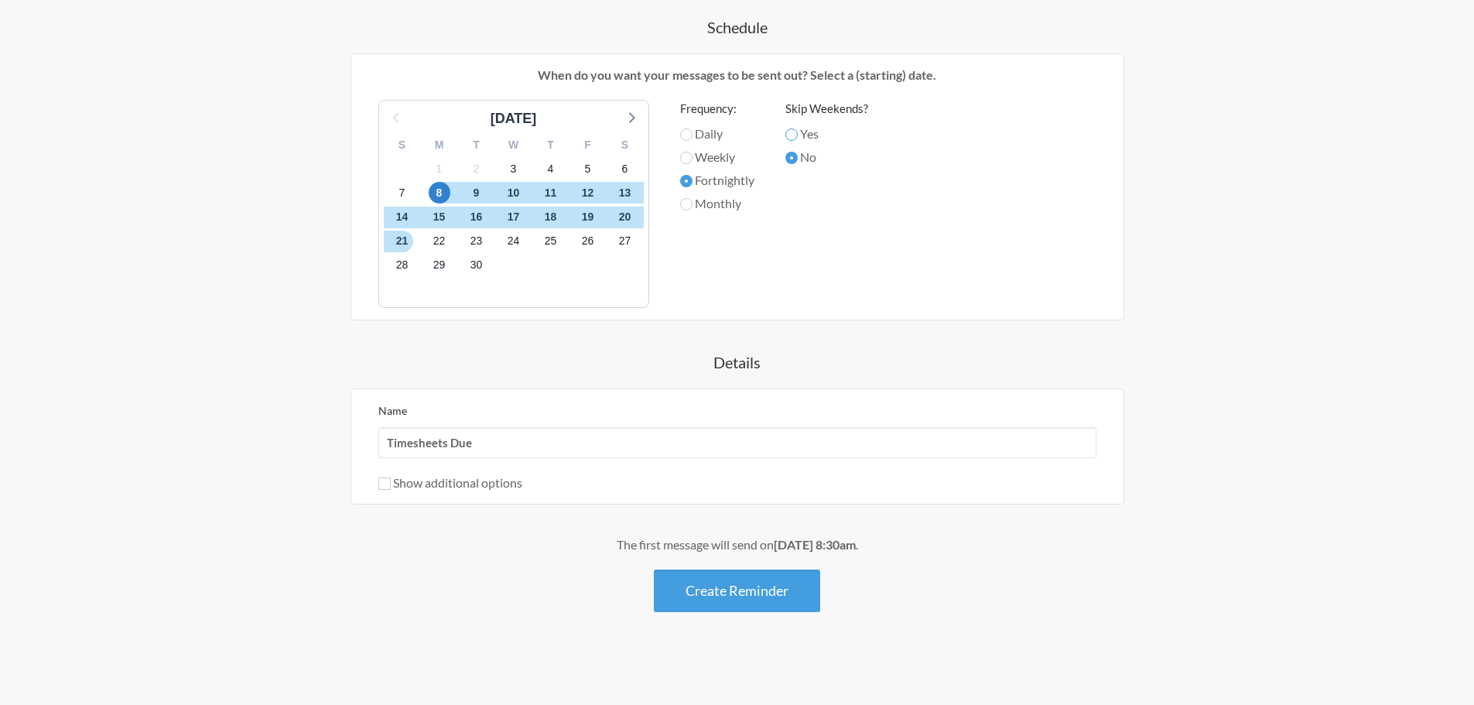
radio input "true"
click at [797, 159] on input "No" at bounding box center [791, 158] width 12 height 12
radio input "true"
click at [435, 219] on span "15" at bounding box center [440, 218] width 22 height 22
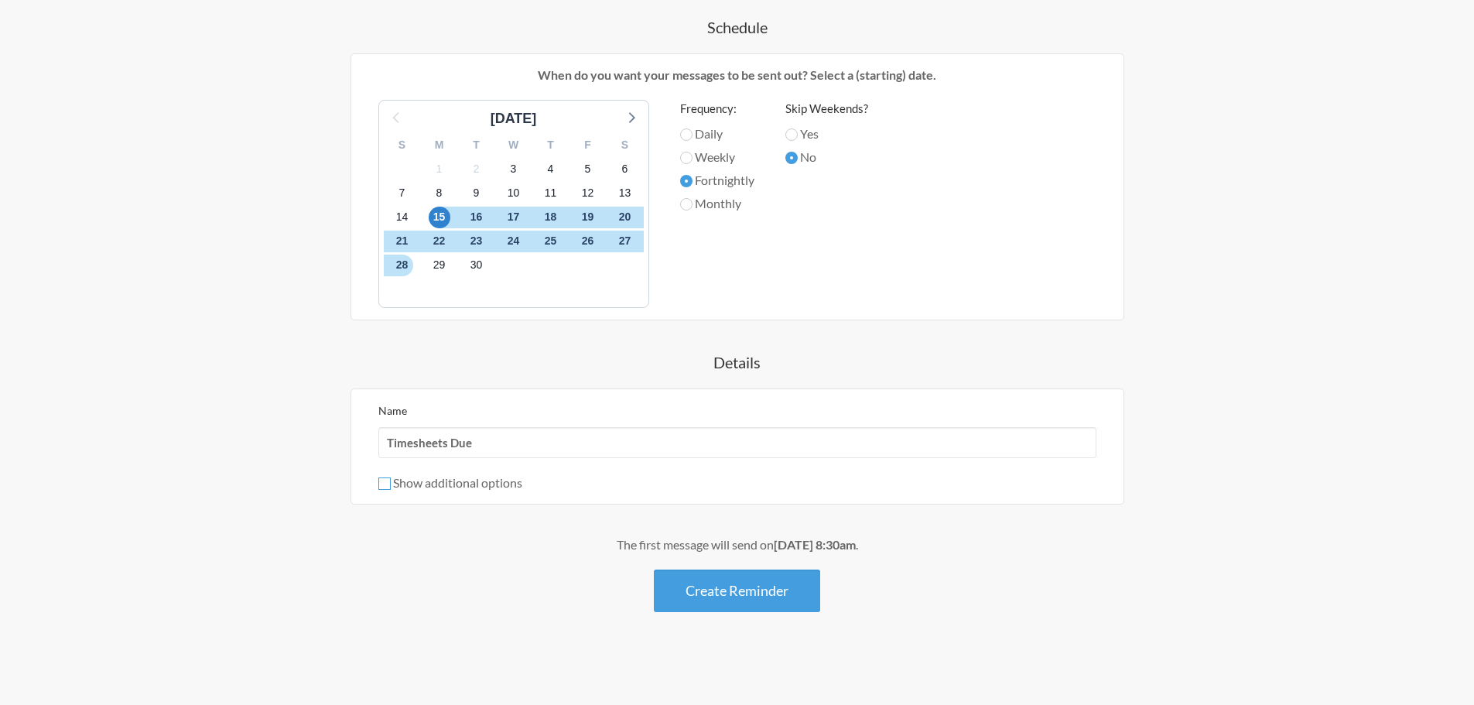
click at [386, 486] on input "Show additional options" at bounding box center [384, 483] width 12 height 12
checkbox input "true"
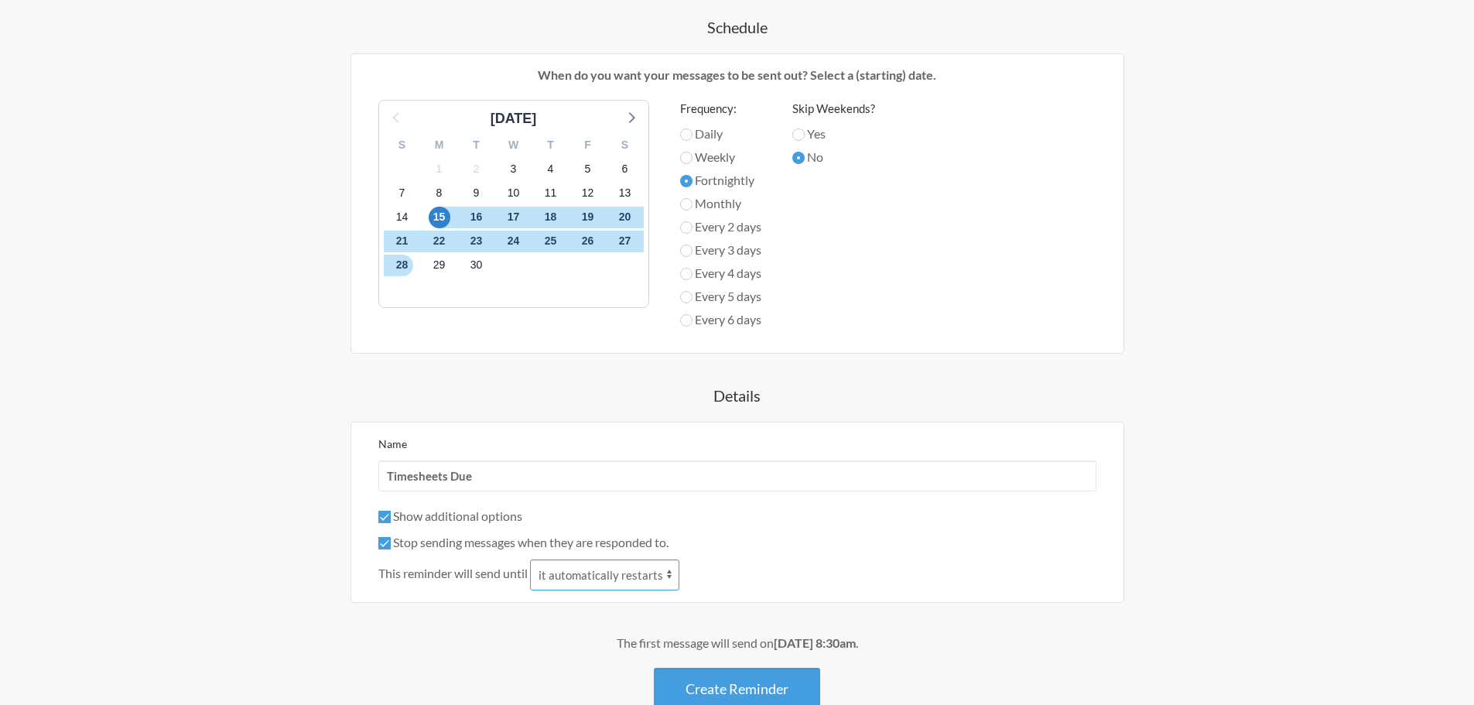
click at [660, 573] on select "it automatically restarts it is replied to" at bounding box center [604, 574] width 149 height 31
click at [531, 559] on select "it automatically restarts it is replied to" at bounding box center [604, 574] width 149 height 31
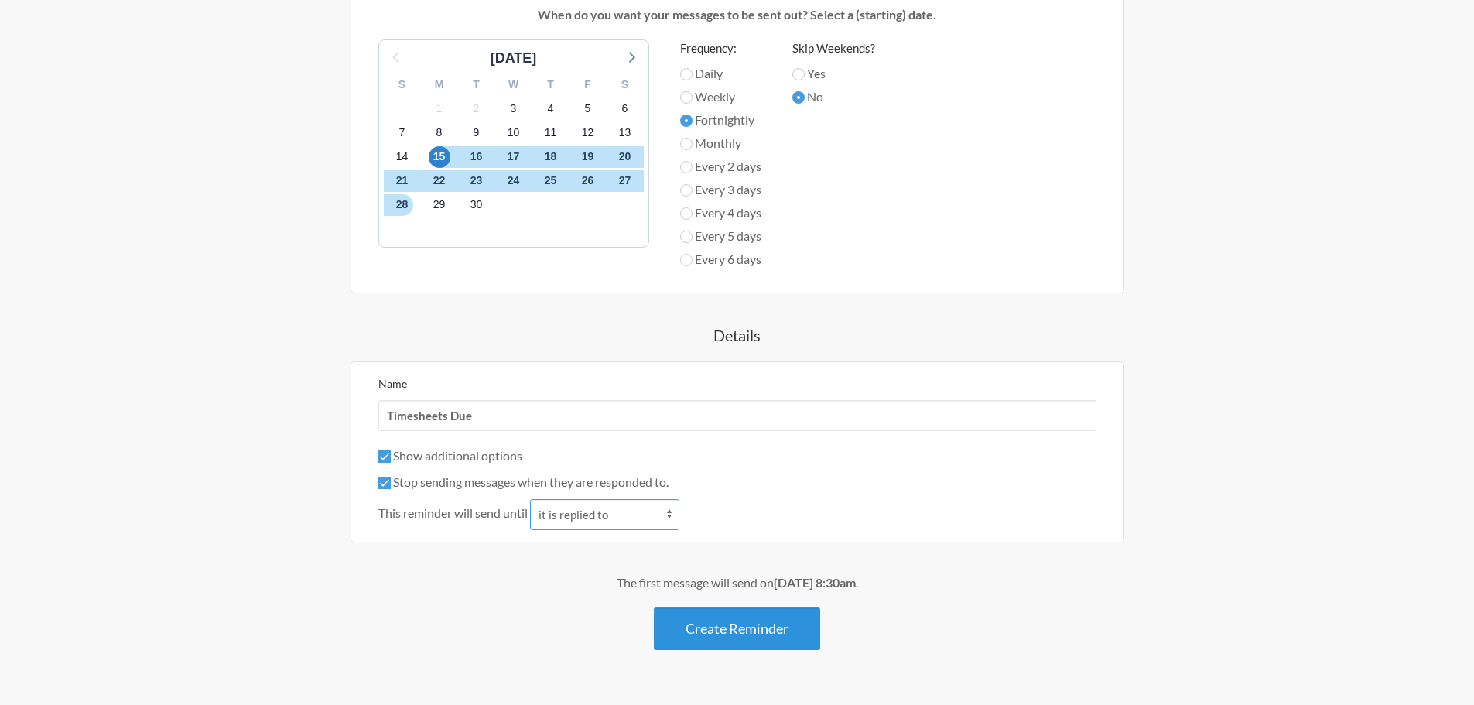
scroll to position [719, 0]
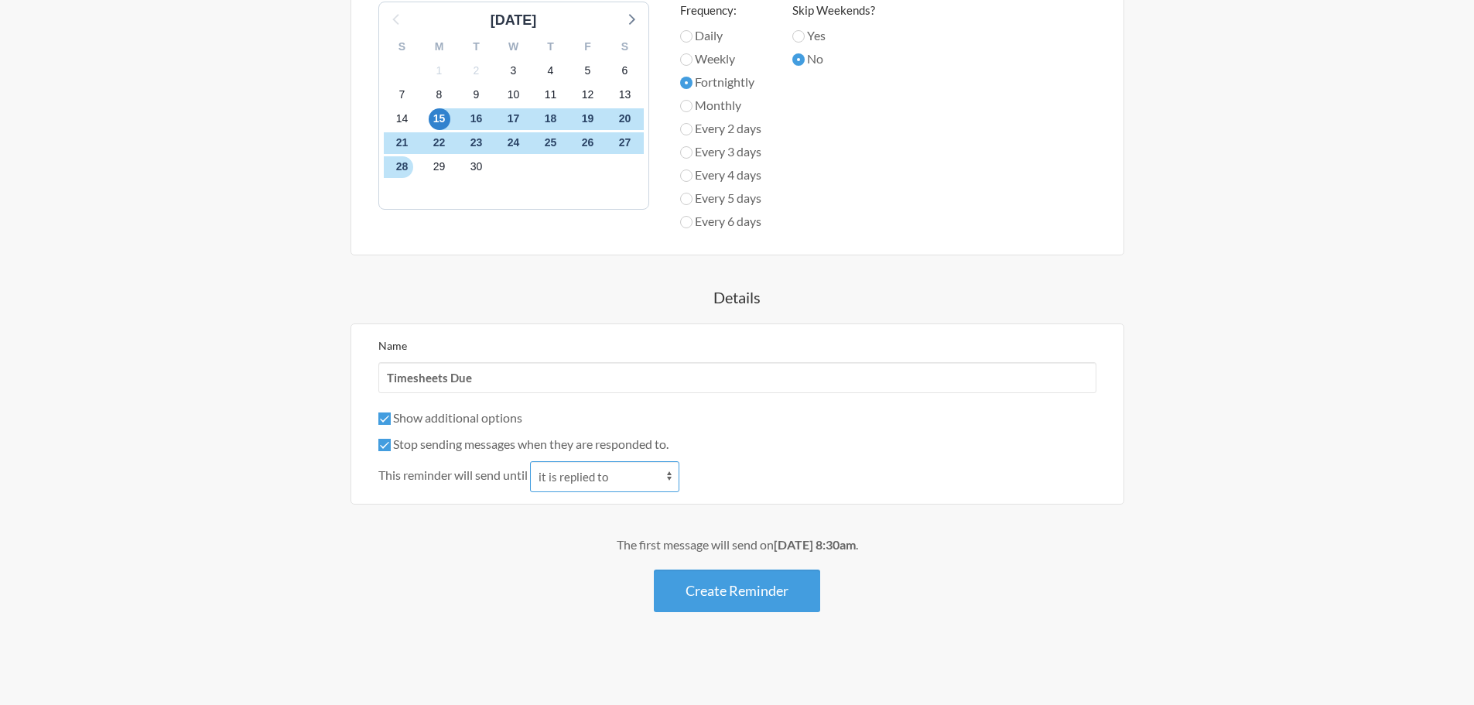
click at [566, 474] on select "it automatically restarts it is replied to" at bounding box center [604, 476] width 149 height 31
select select "0"
click at [531, 461] on select "it automatically restarts it is replied to" at bounding box center [604, 476] width 149 height 31
click at [719, 596] on button "Create Reminder" at bounding box center [737, 590] width 166 height 43
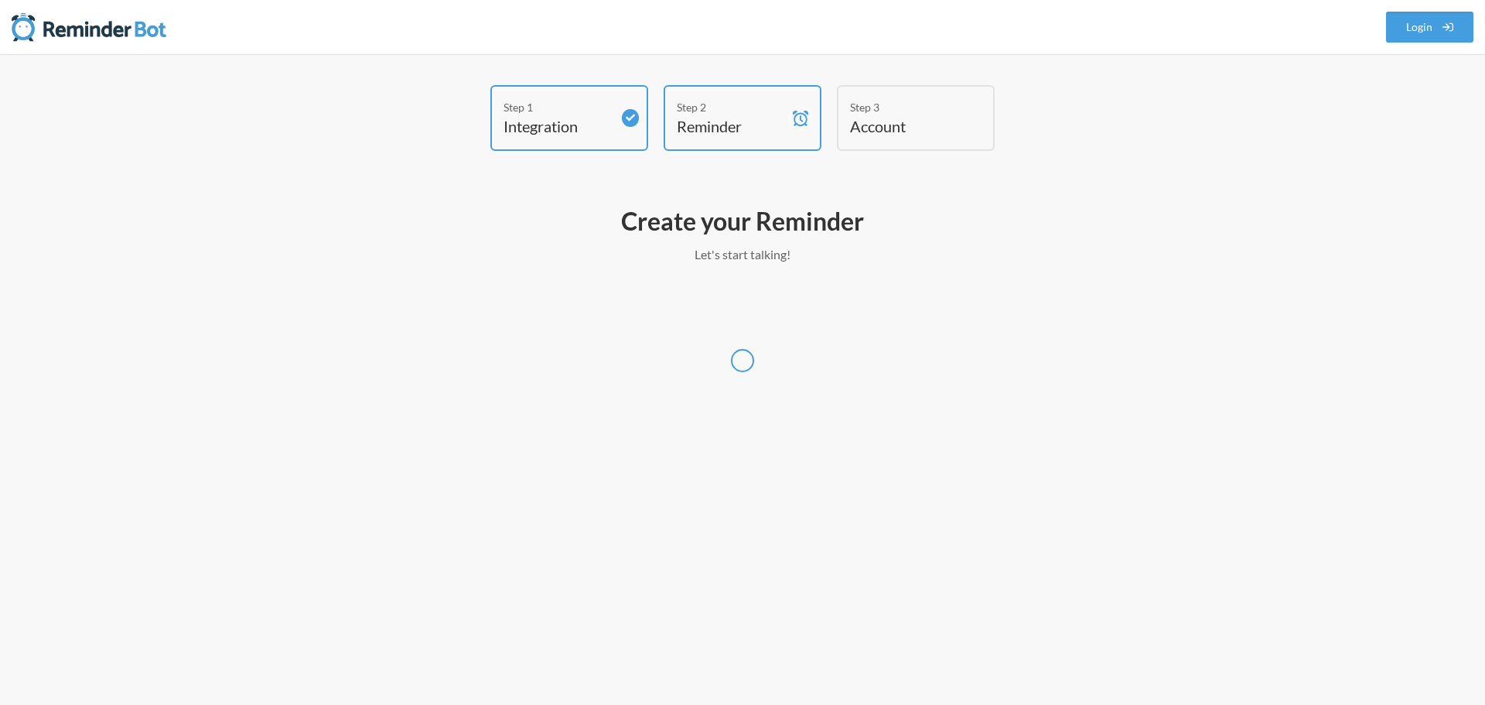
select select "America/New_York"
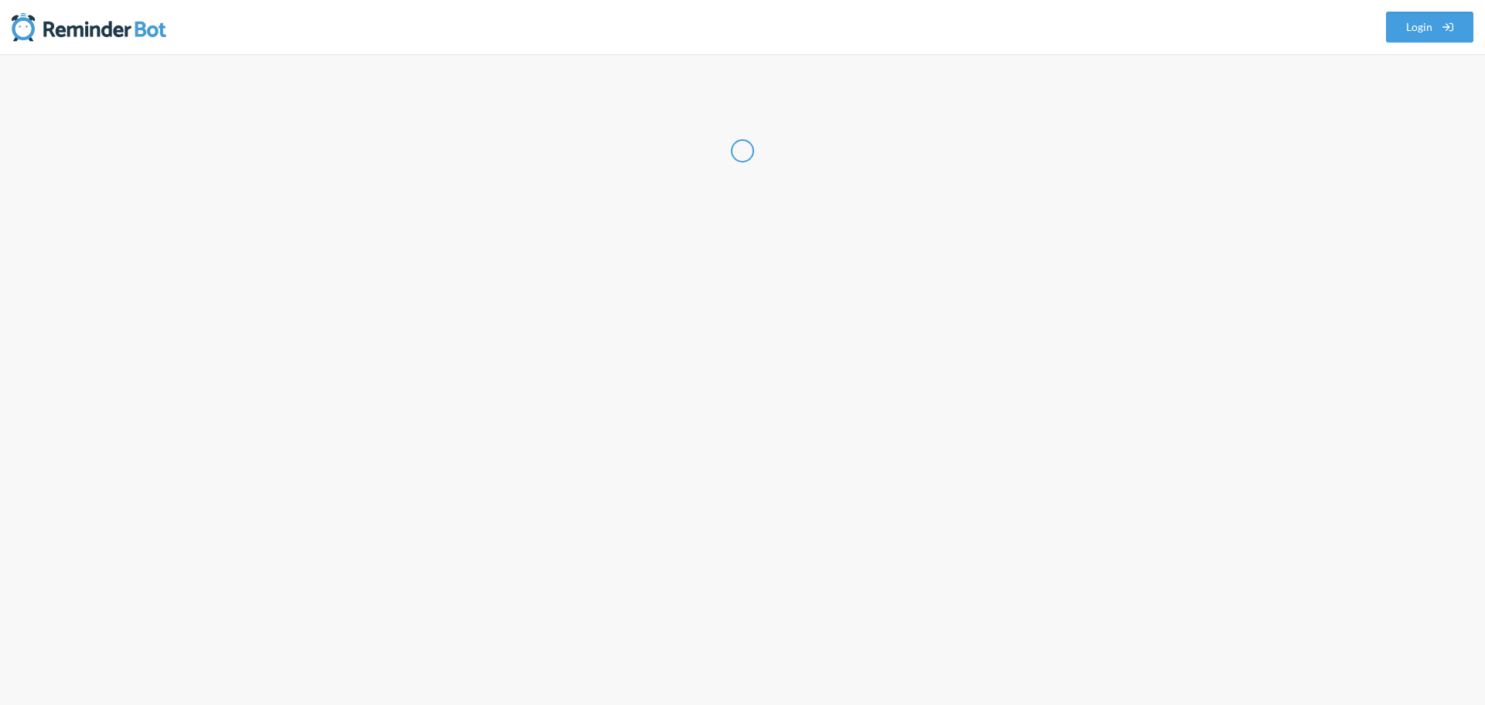
select select "US"
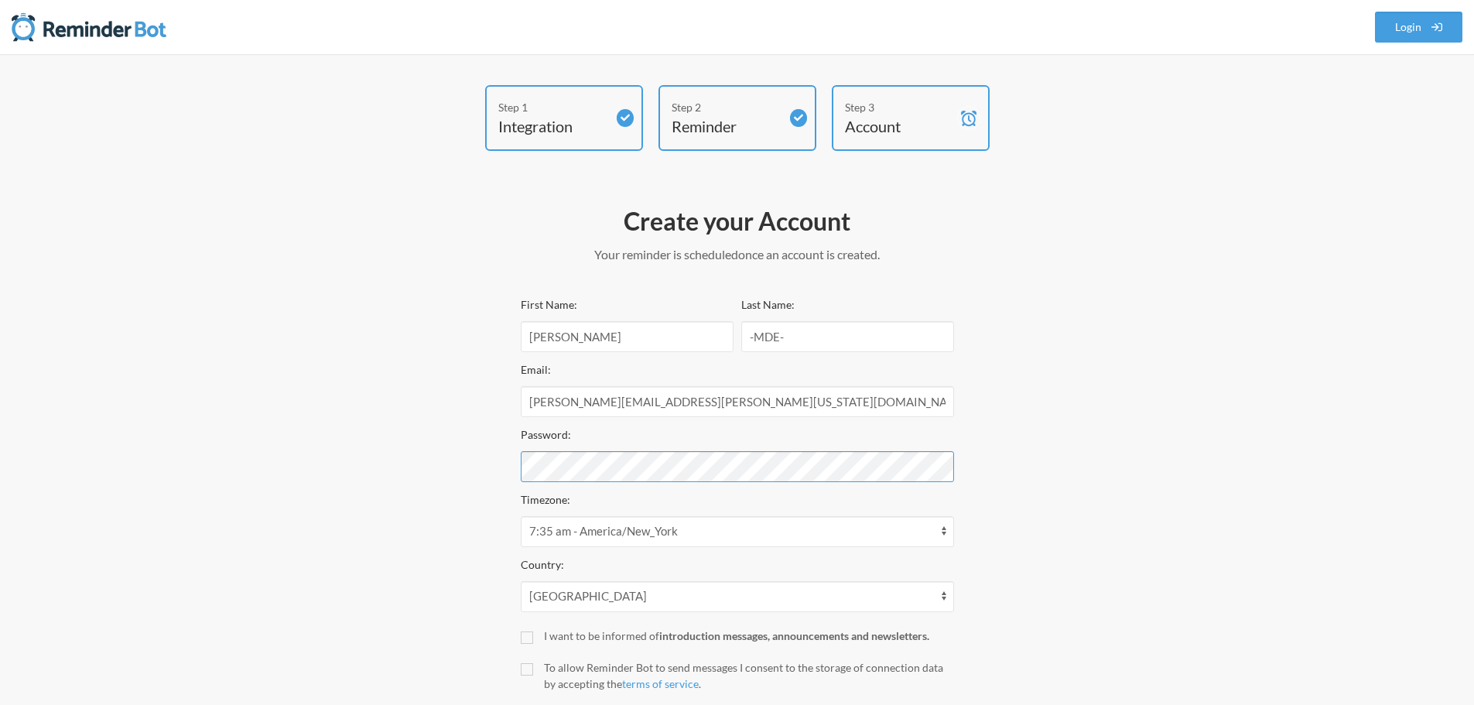
click at [427, 444] on div "Step 1 Integration Step 2 Reminder Step 3 Account Create your Account Your remi…" at bounding box center [737, 429] width 928 height 688
click at [500, 466] on div "Step 1 Integration Step 2 Reminder Step 3 Account Create your Account Your remi…" at bounding box center [737, 429] width 928 height 688
click at [468, 449] on div "Step 1 Integration Step 2 Reminder Step 3 Account Create your Account Your remi…" at bounding box center [737, 429] width 928 height 688
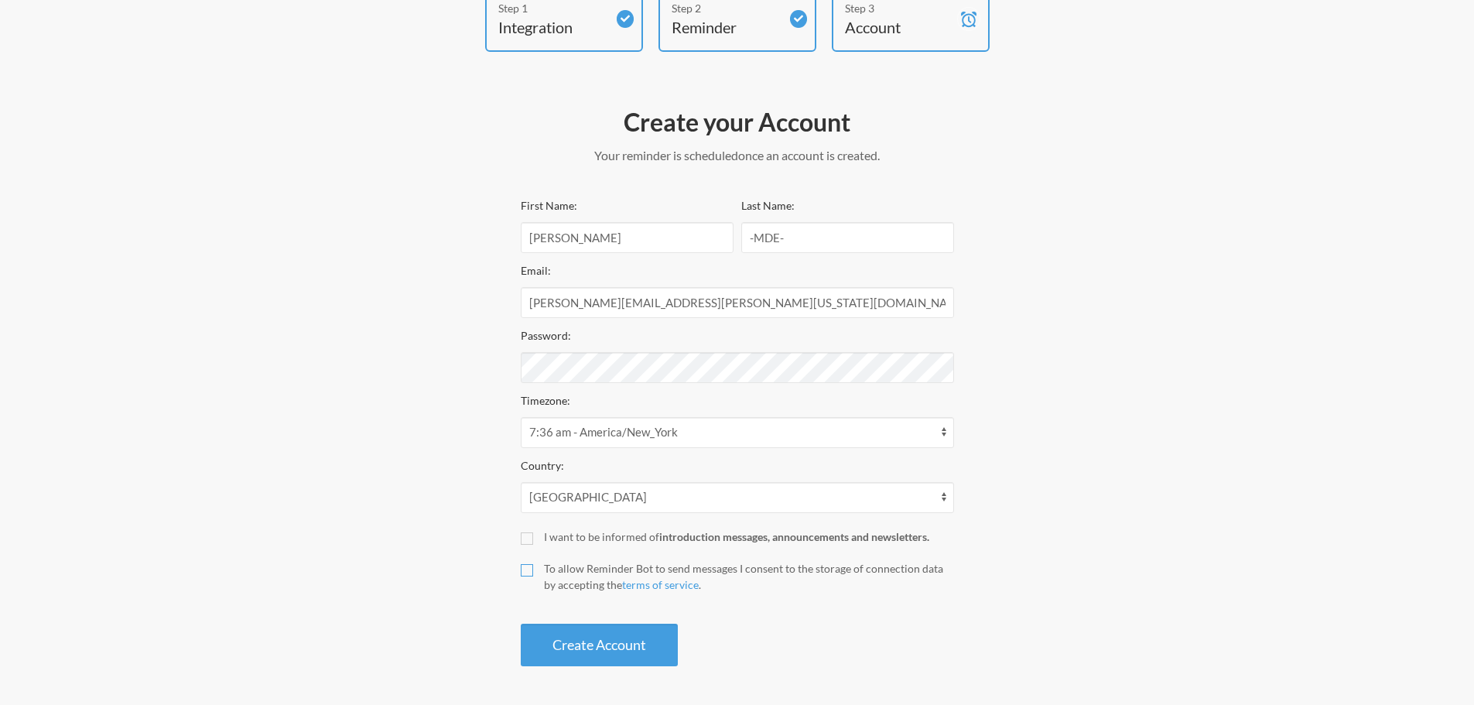
click at [525, 569] on input "To allow Reminder Bot to send messages I consent to the storage of connection d…" at bounding box center [527, 570] width 12 height 12
checkbox input "true"
click at [601, 643] on button "Create Account" at bounding box center [599, 644] width 157 height 43
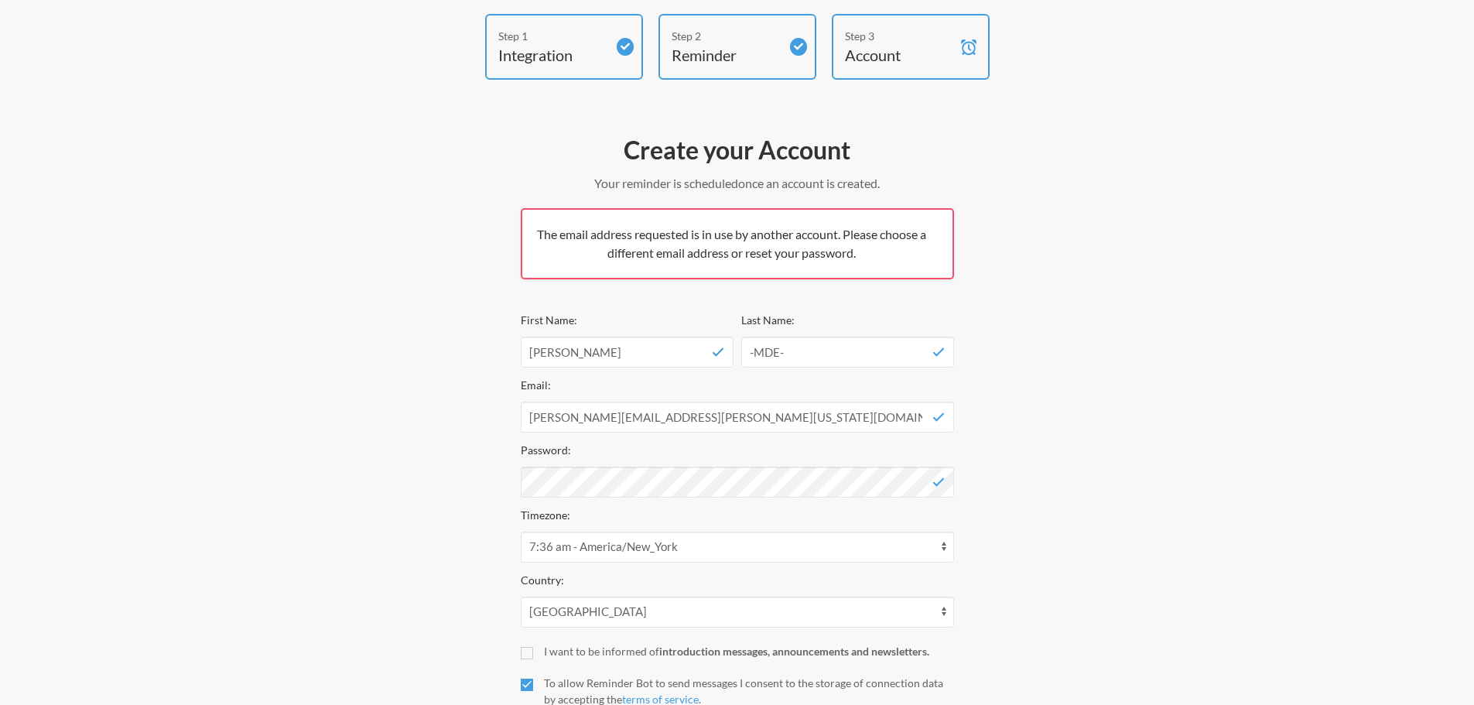
scroll to position [0, 0]
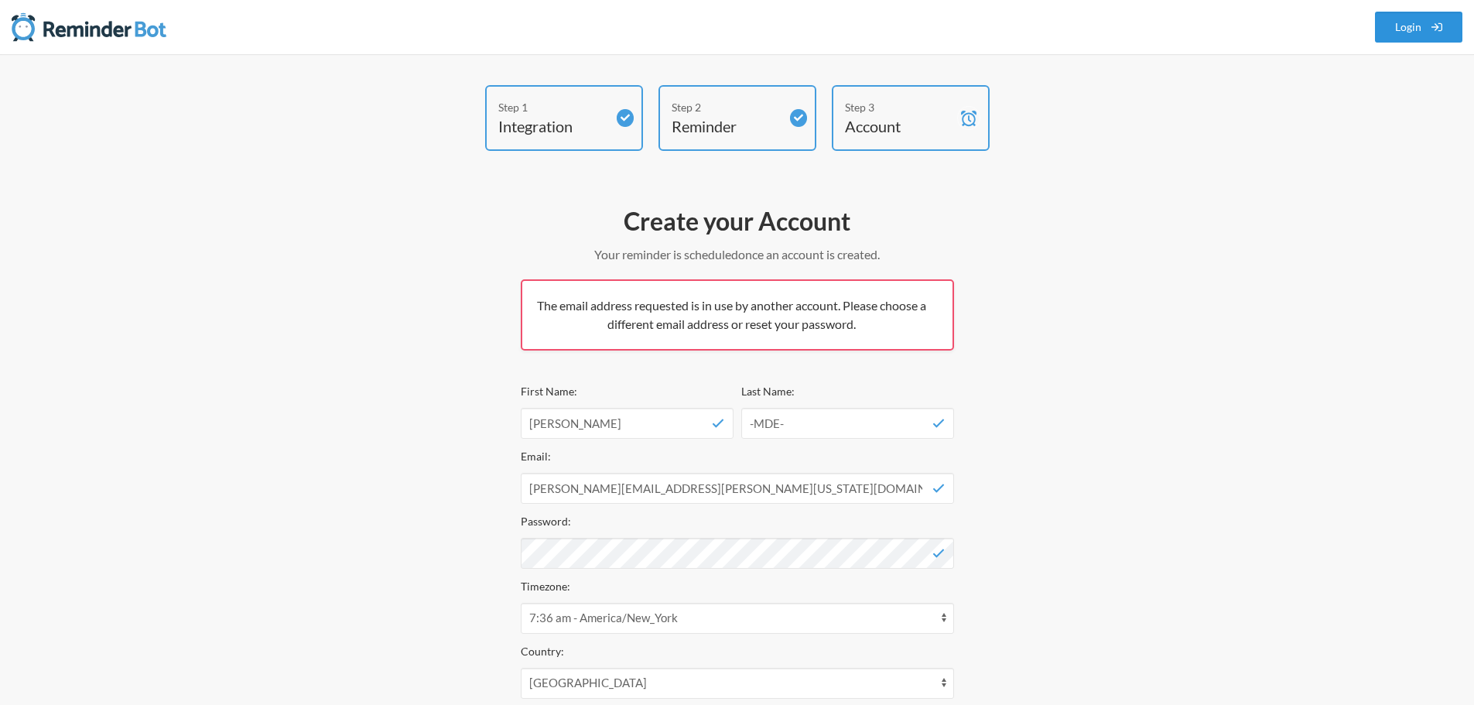
click at [1414, 32] on link "Login" at bounding box center [1419, 27] width 88 height 31
